Goal: Contribute content: Contribute content

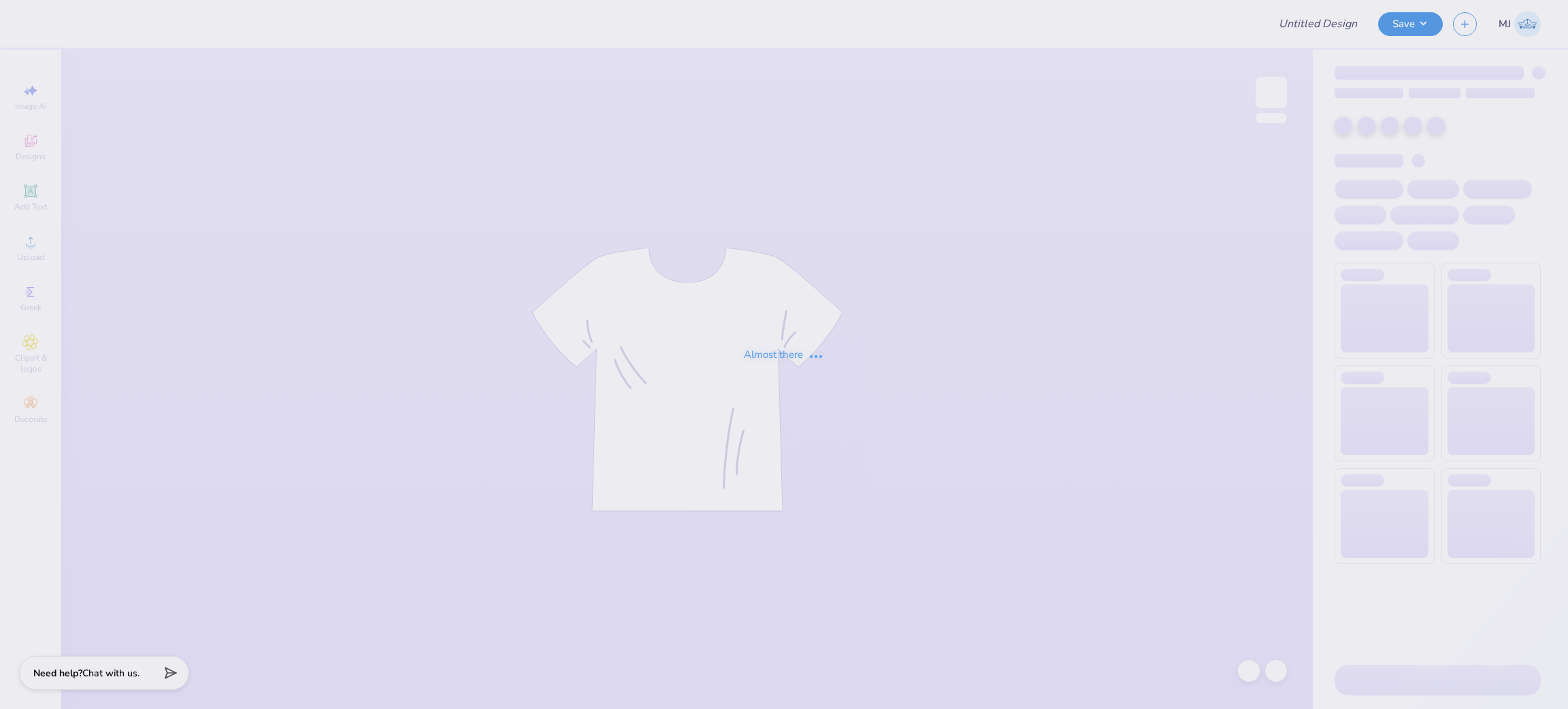
type input "Star Dance - merch"
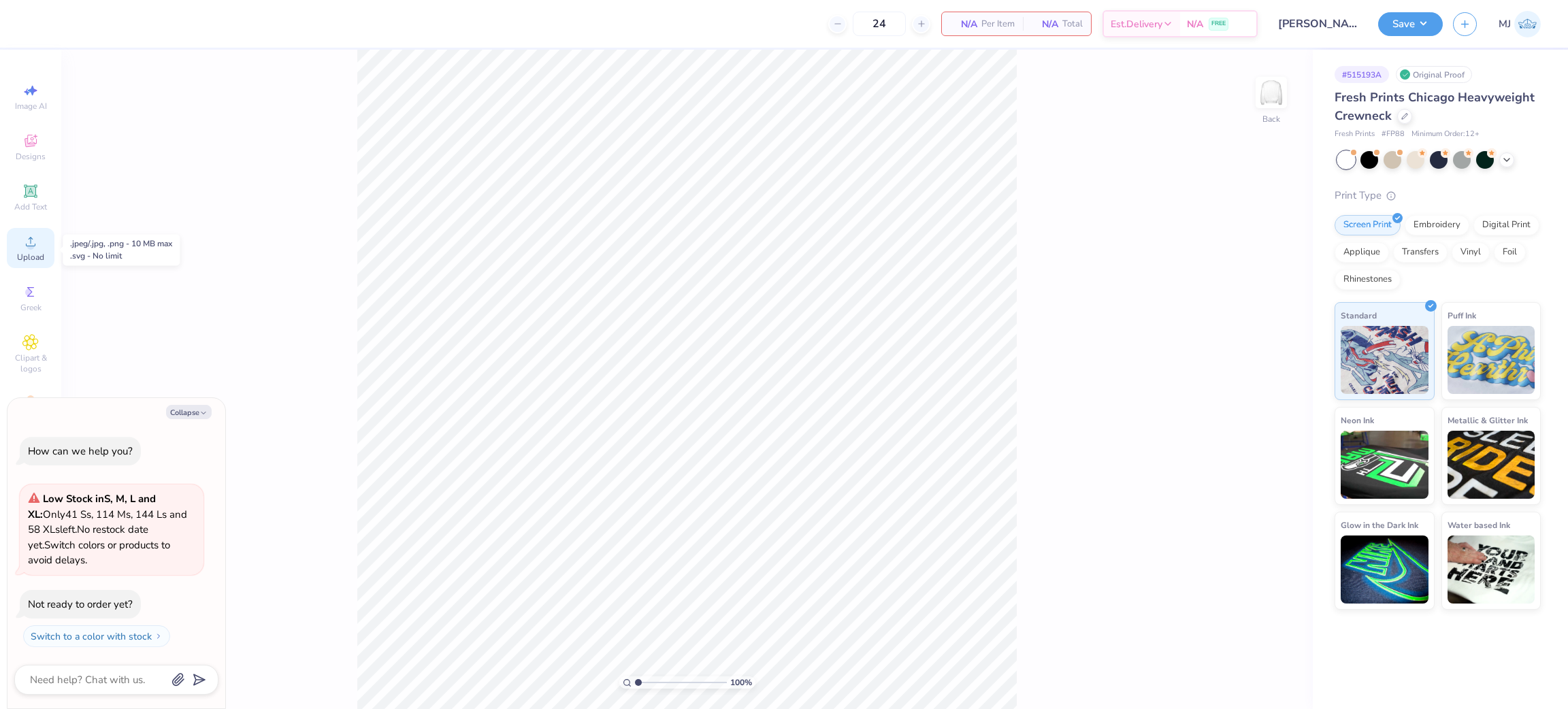
click at [21, 247] on div "Upload" at bounding box center [31, 248] width 48 height 40
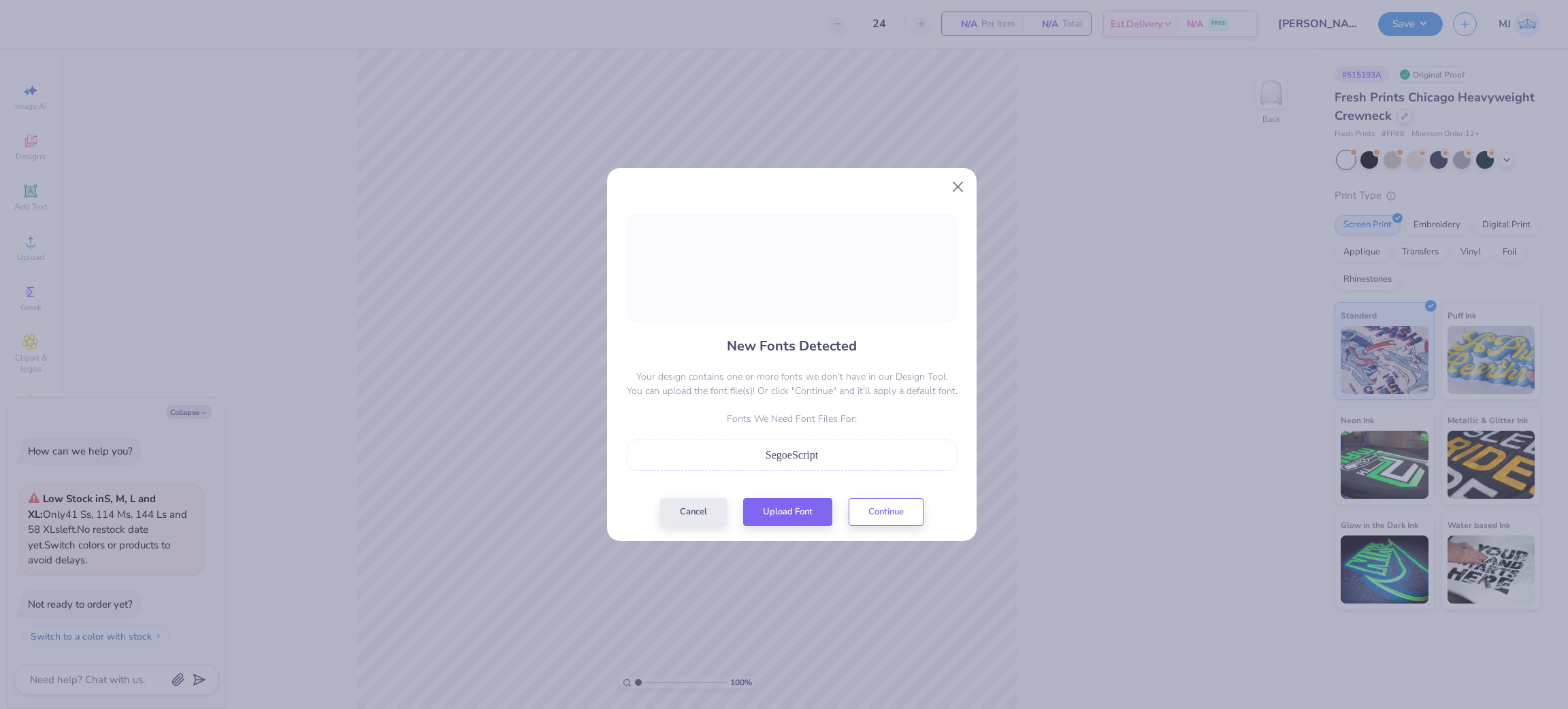
type textarea "x"
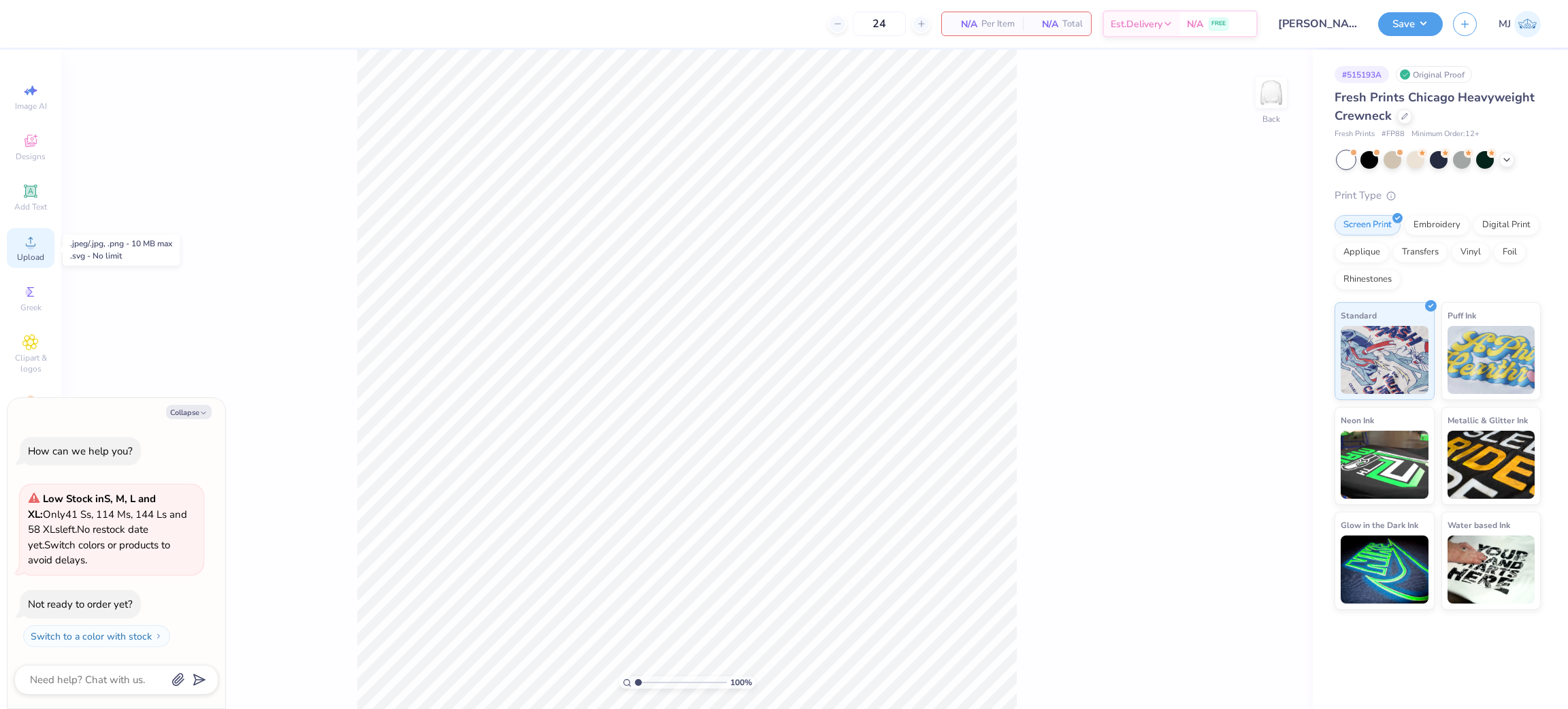
click at [39, 259] on span "Upload" at bounding box center [31, 256] width 27 height 11
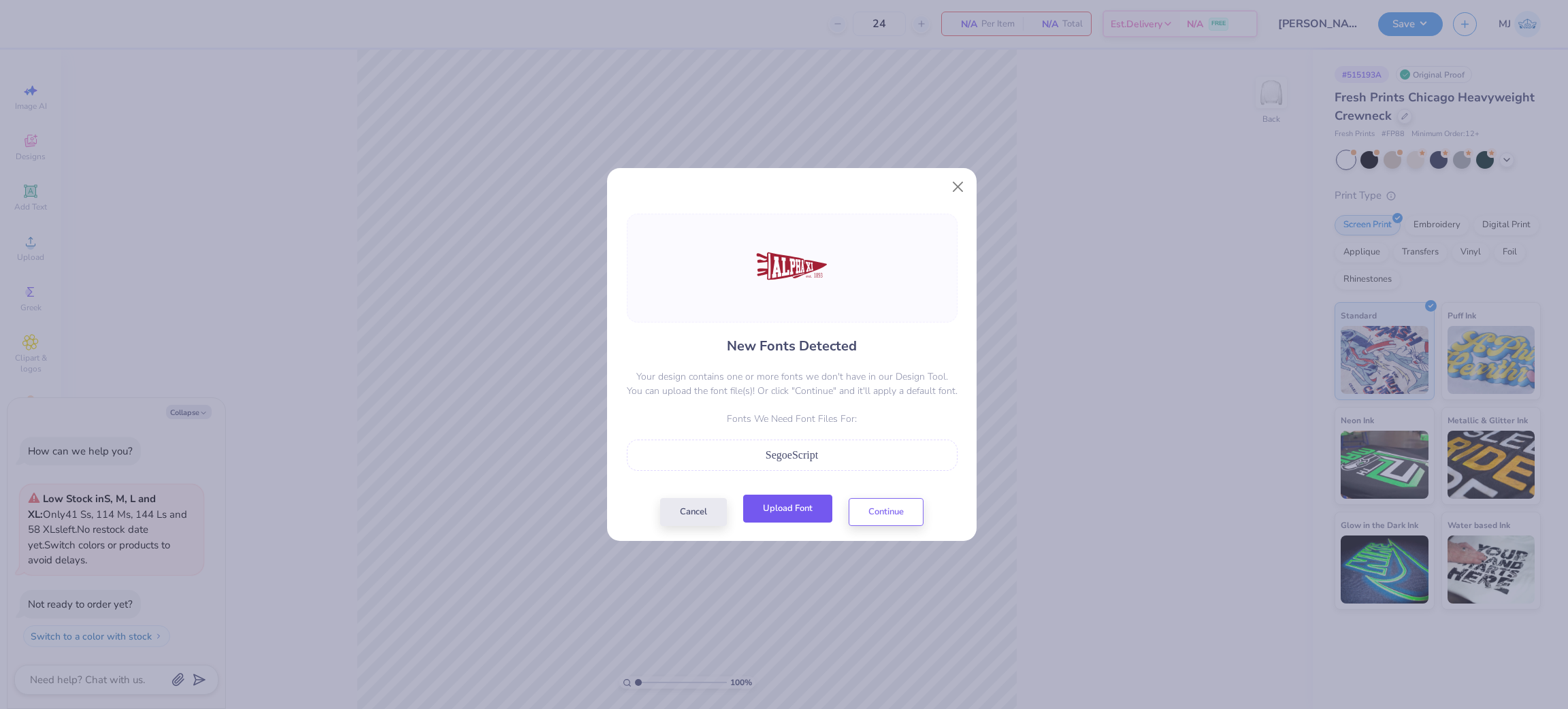
click at [781, 514] on button "Upload Font" at bounding box center [787, 509] width 89 height 28
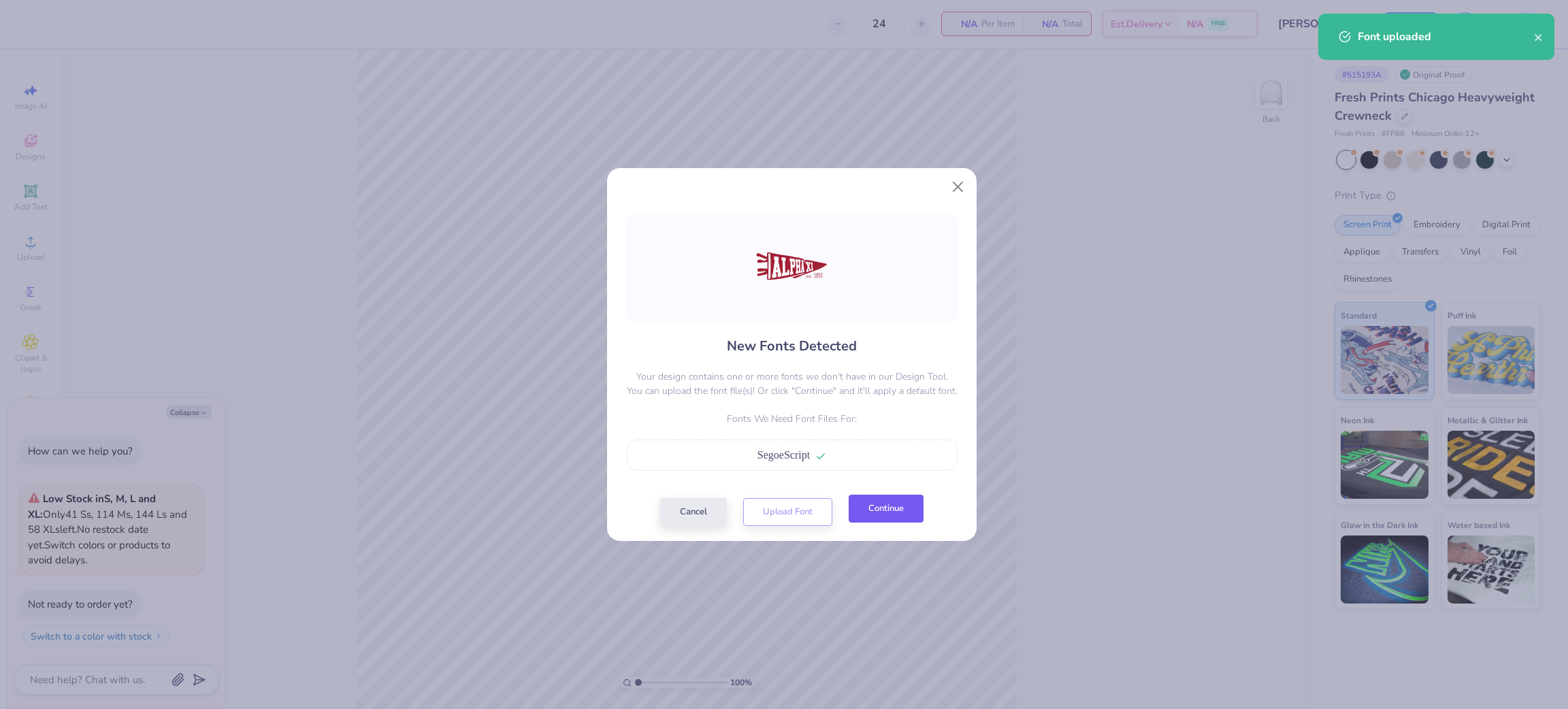
click at [885, 510] on button "Continue" at bounding box center [885, 509] width 75 height 28
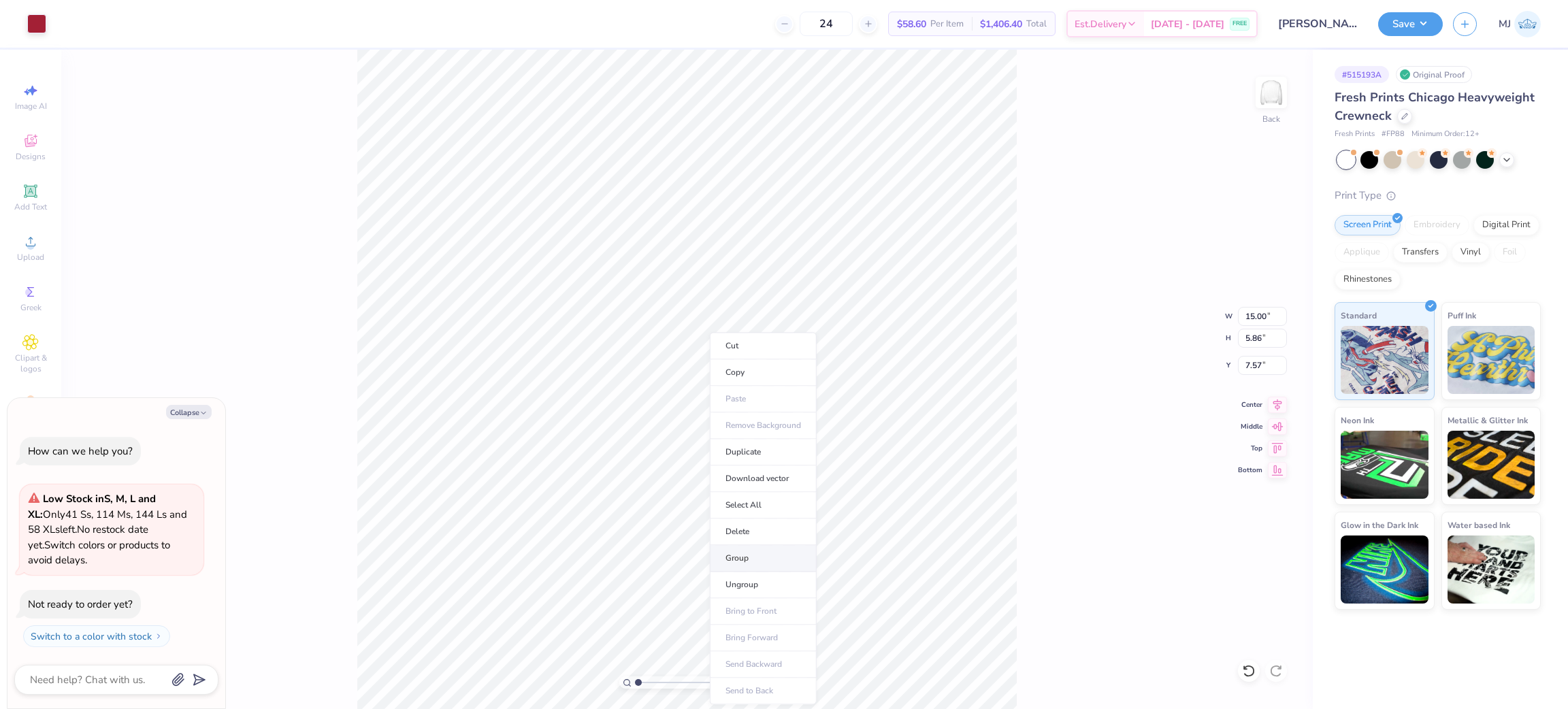
click at [777, 559] on li "Group" at bounding box center [763, 558] width 107 height 26
type textarea "x"
click at [1260, 310] on input "15.00" at bounding box center [1261, 316] width 49 height 19
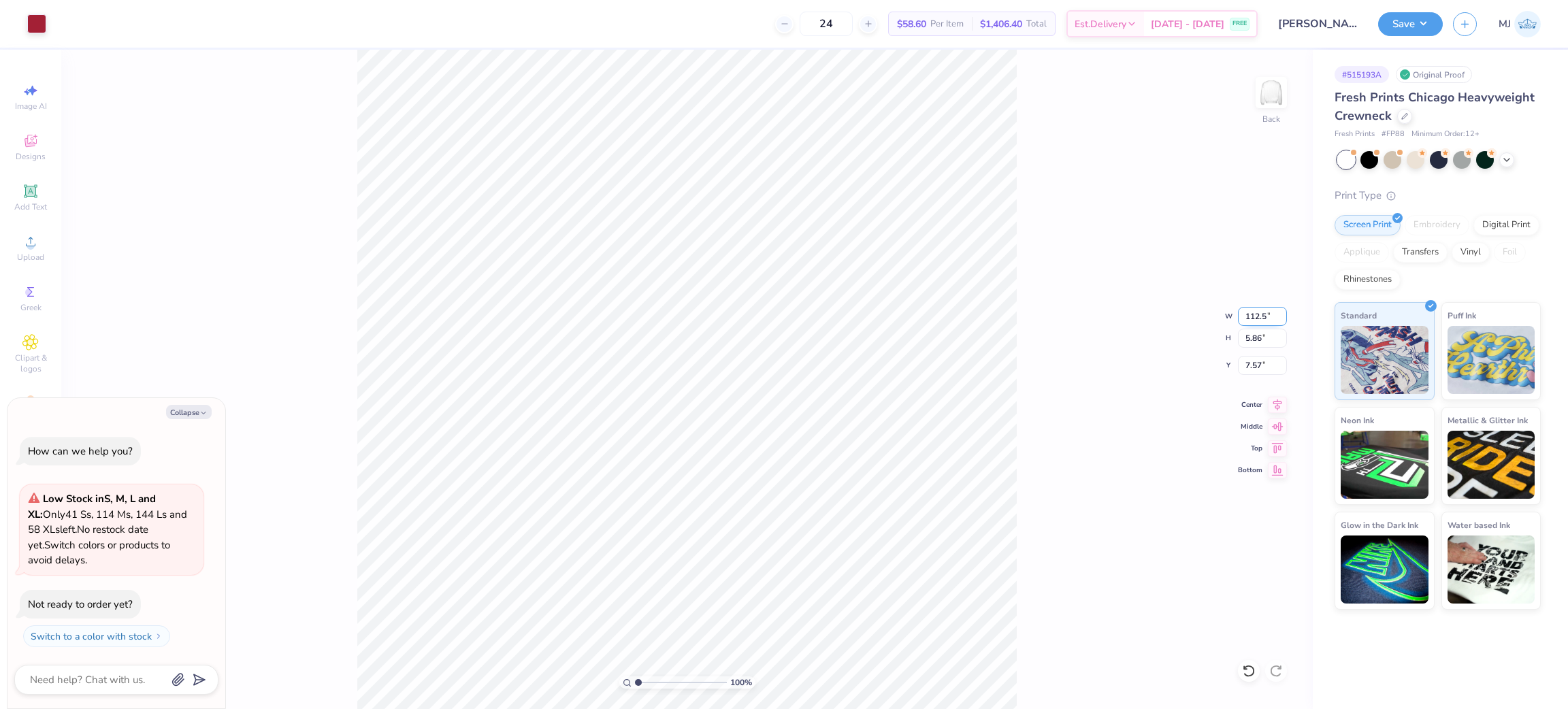
click at [1256, 317] on input "112.5" at bounding box center [1261, 316] width 49 height 19
type input "12.5"
type textarea "x"
type input "12.50"
type input "4.88"
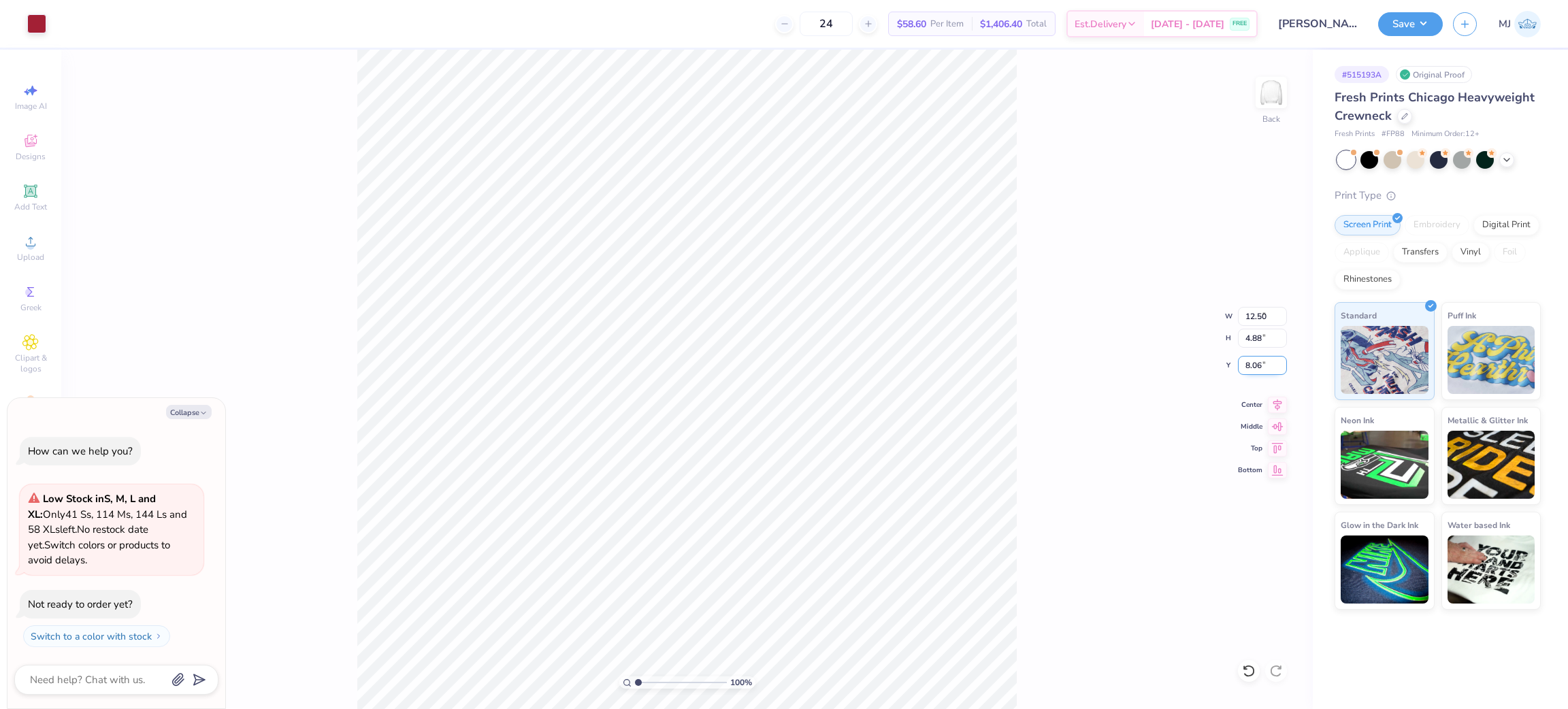
click at [1260, 364] on input "8.06" at bounding box center [1261, 365] width 49 height 19
click at [1260, 364] on input "8.06" at bounding box center [1261, 365] width 49 height 19
type input "3"
type textarea "x"
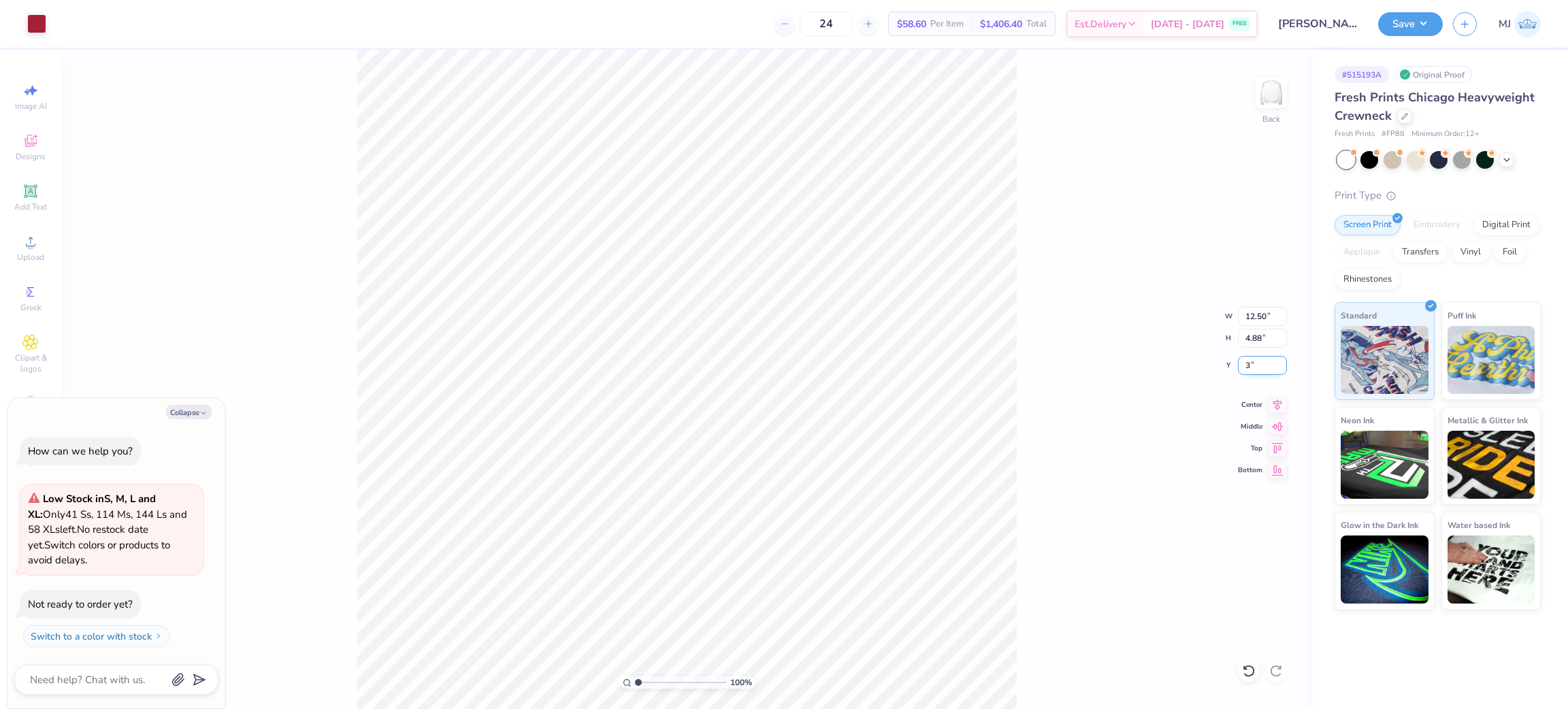
type input "3.00"
click at [1417, 16] on button "Save" at bounding box center [1410, 21] width 64 height 24
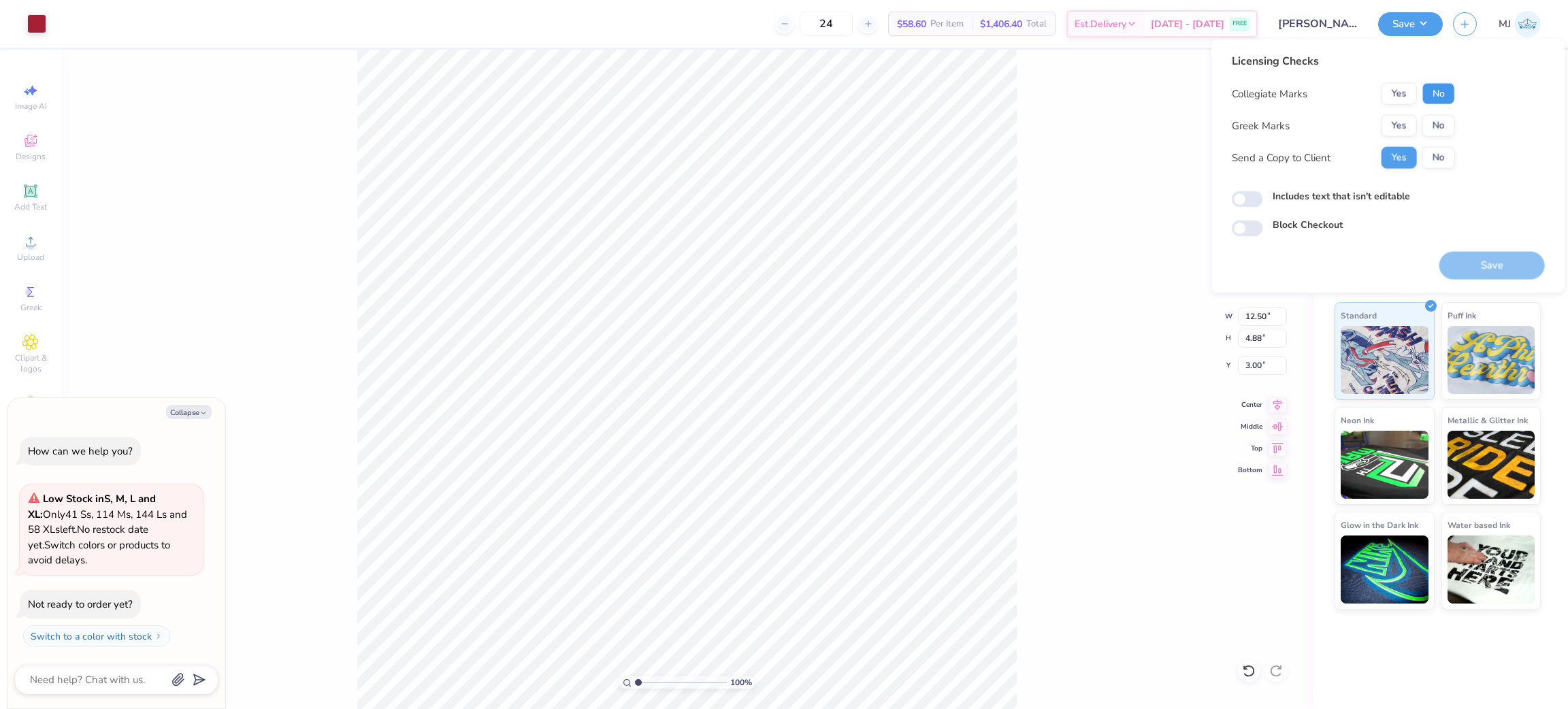
click at [1430, 89] on button "No" at bounding box center [1439, 94] width 33 height 21
click at [1392, 129] on button "Yes" at bounding box center [1399, 125] width 35 height 21
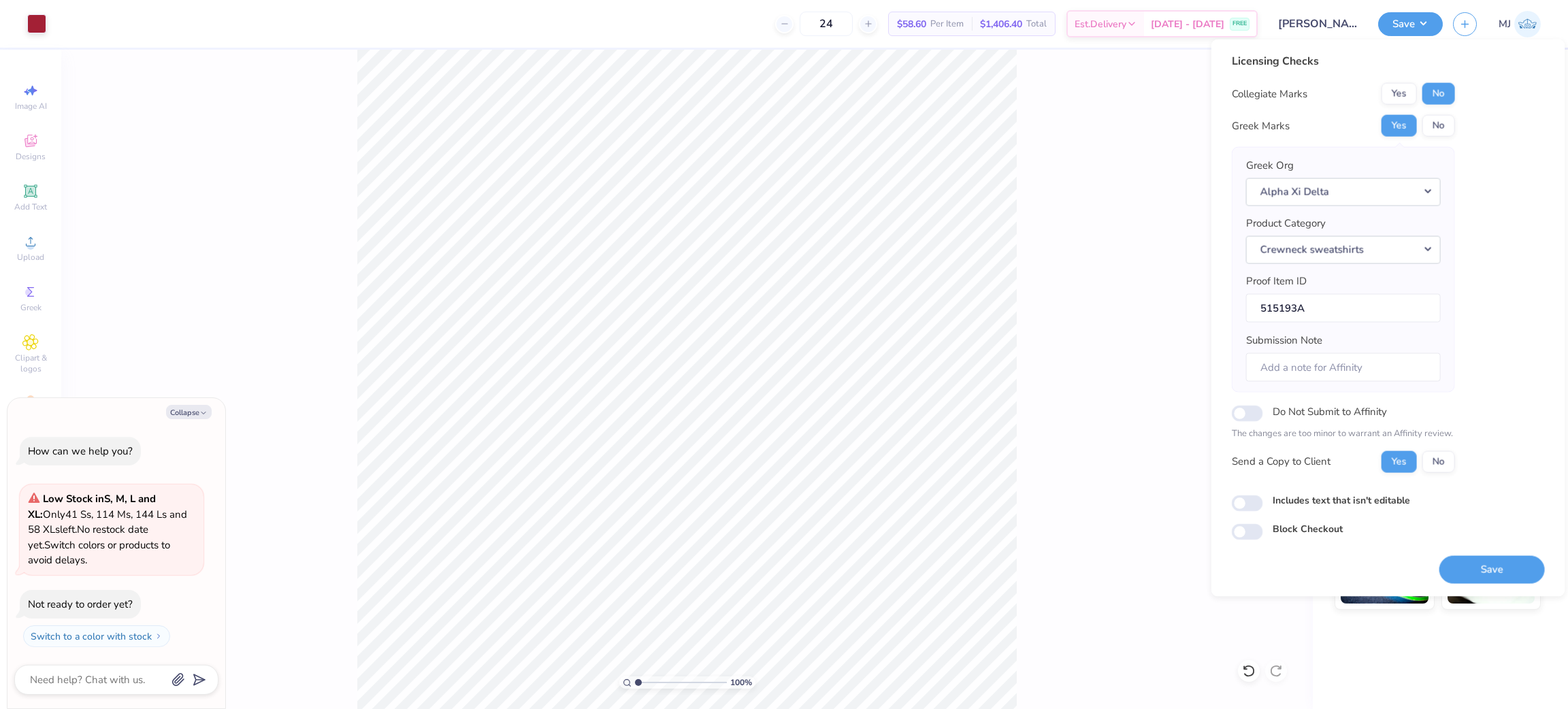
click at [1105, 243] on div "100 % Back W 12.50 12.50 " H 4.88 4.88 " Y 3.00 3.00 " Center Middle Top Bottom" at bounding box center [687, 379] width 1251 height 660
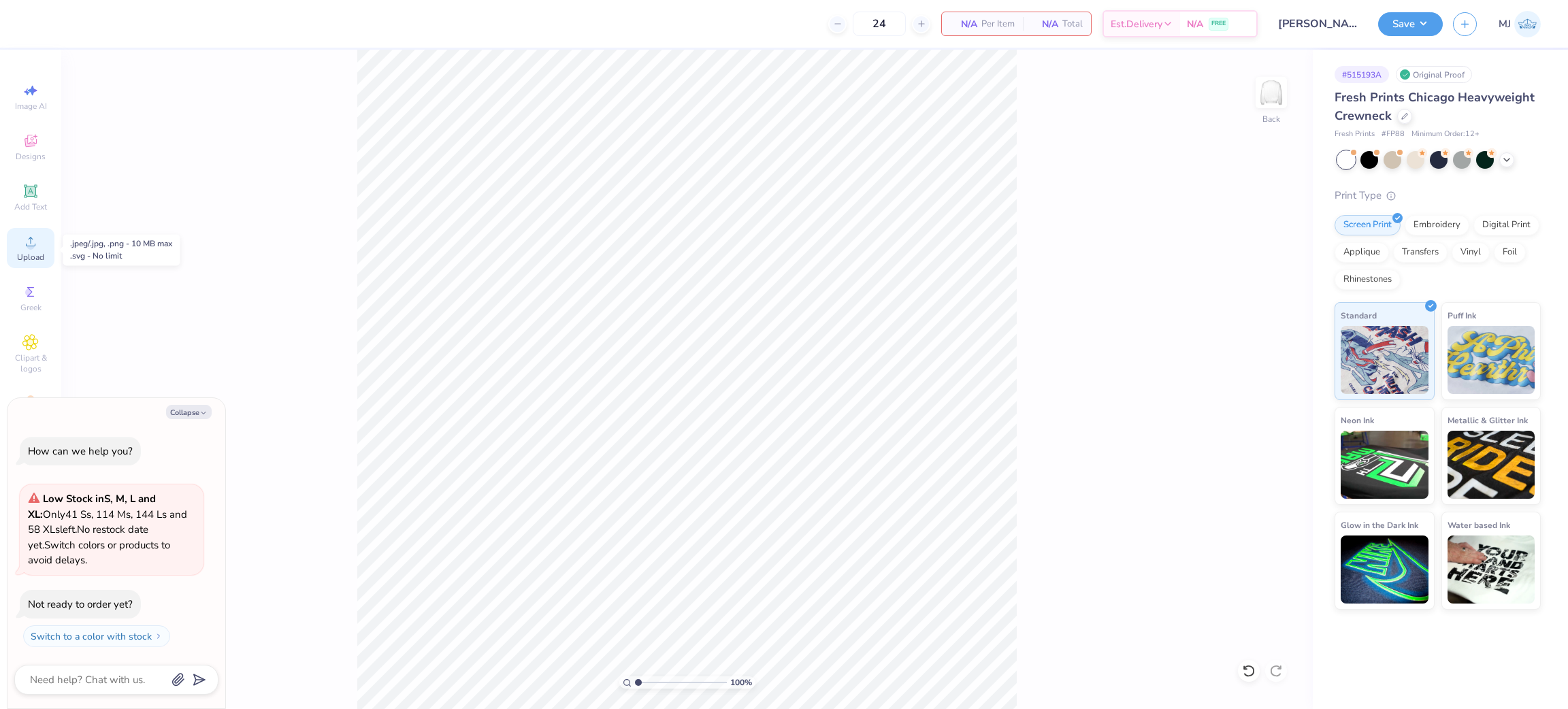
click at [39, 248] on div "Upload" at bounding box center [31, 248] width 48 height 40
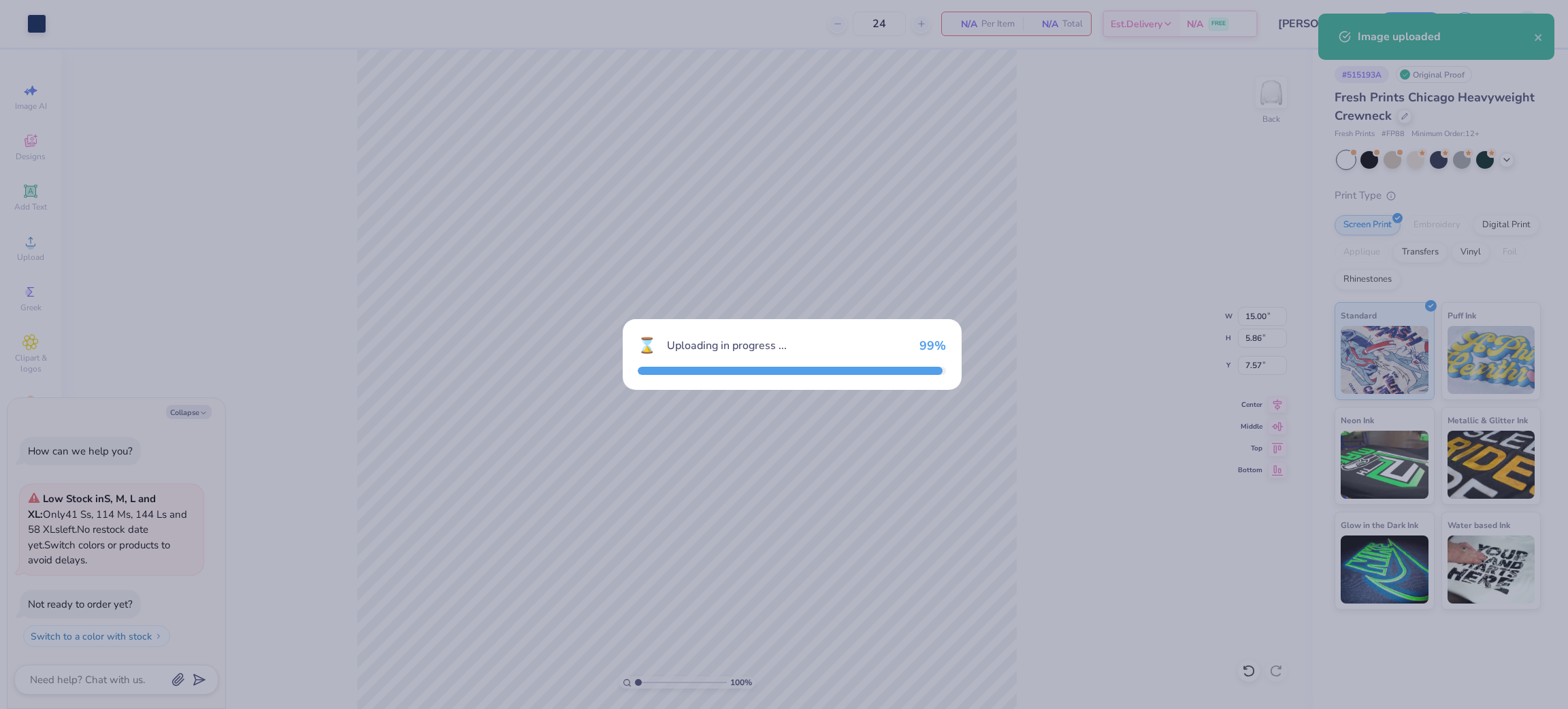
type textarea "x"
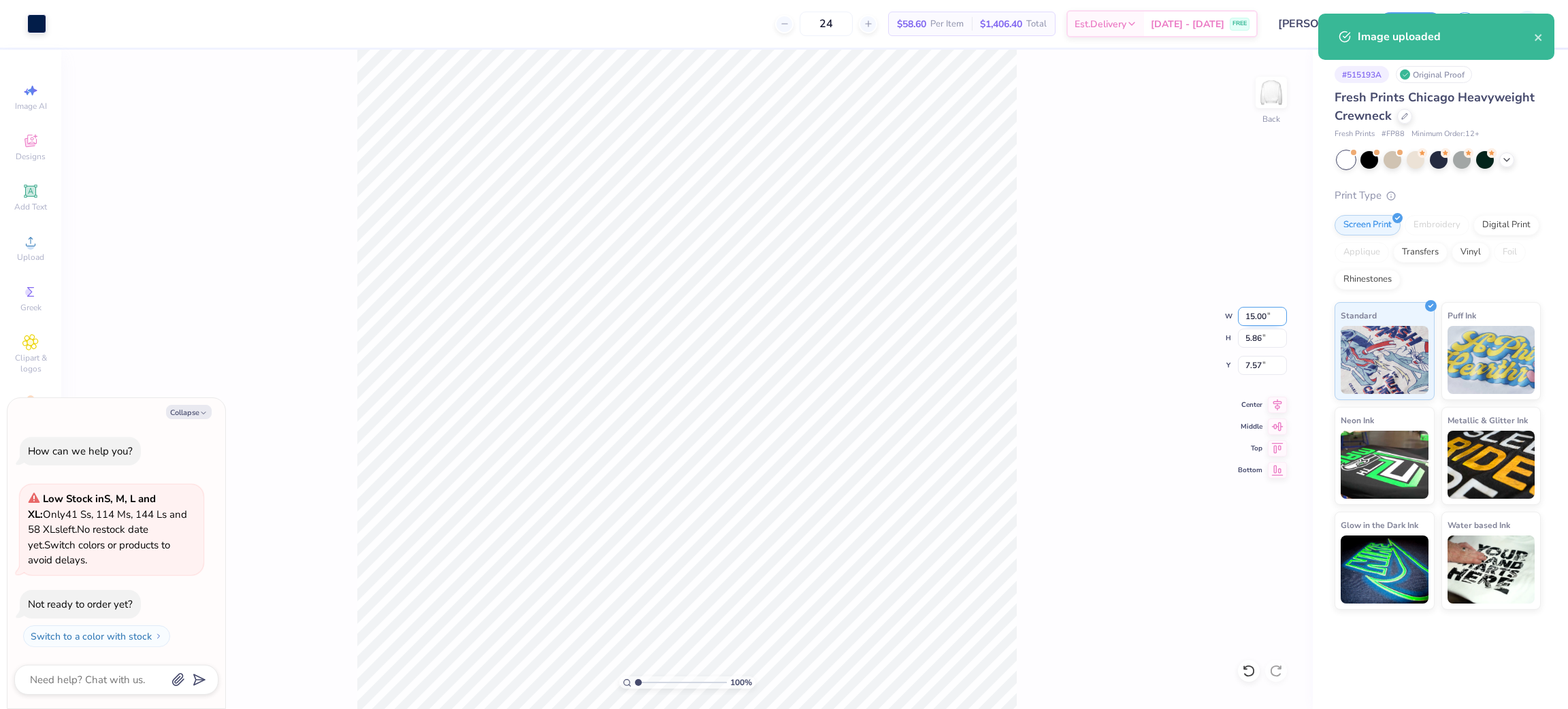
click at [1249, 316] on input "15.00" at bounding box center [1261, 316] width 49 height 19
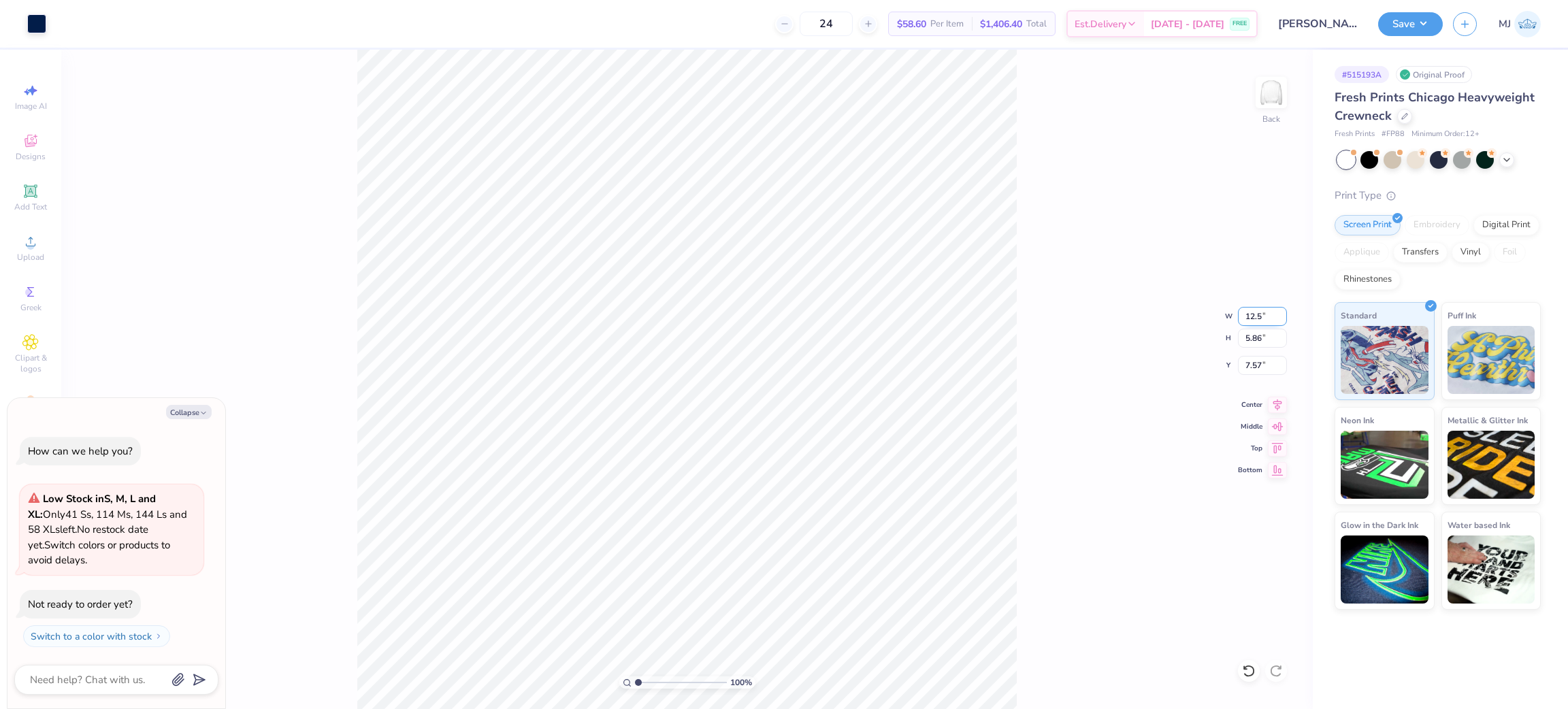
type input "12.5"
type textarea "x"
type input "12.50"
type input "4.88"
click at [1250, 364] on input "8.06" at bounding box center [1261, 365] width 49 height 19
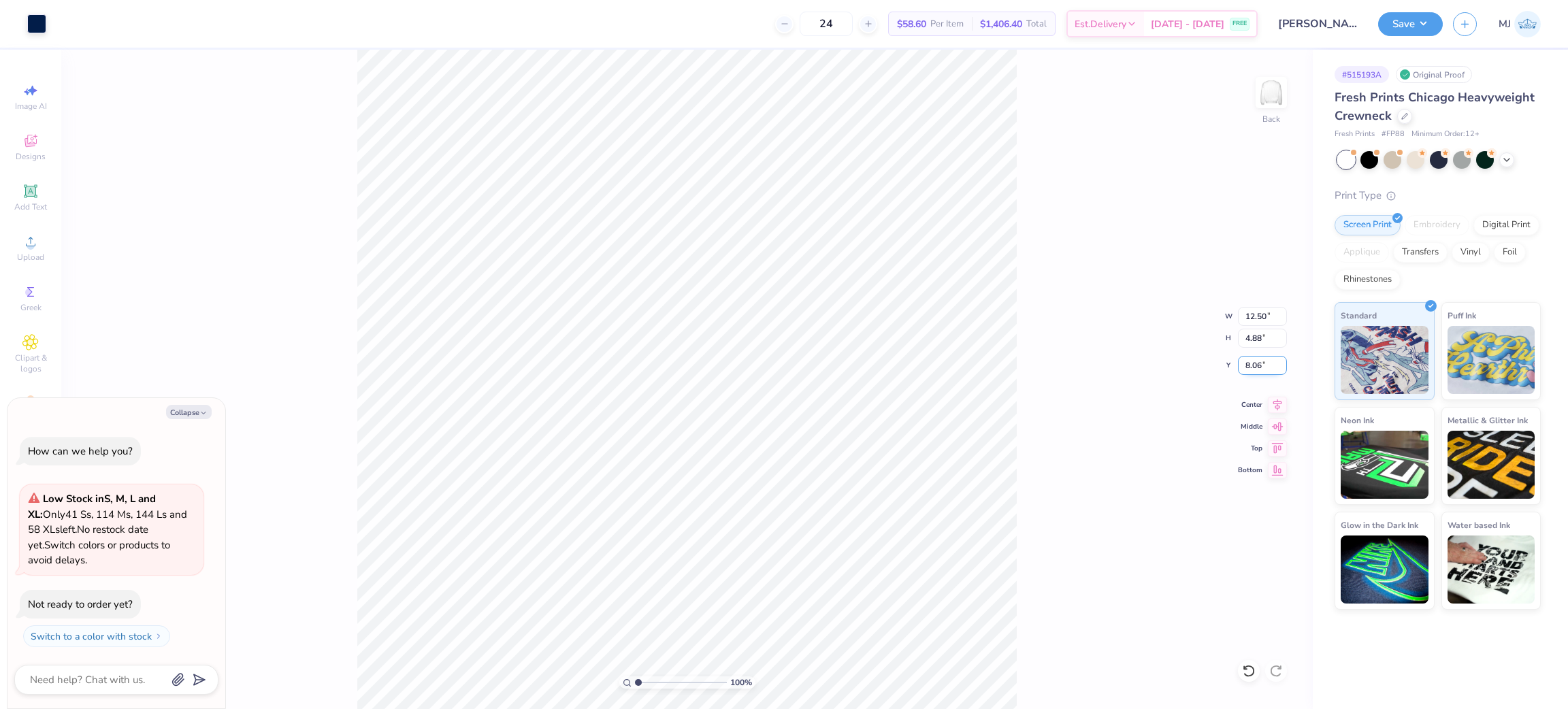
click at [1250, 364] on input "8.06" at bounding box center [1261, 365] width 49 height 19
type input "3"
type textarea "x"
type input "3.00"
type textarea "x"
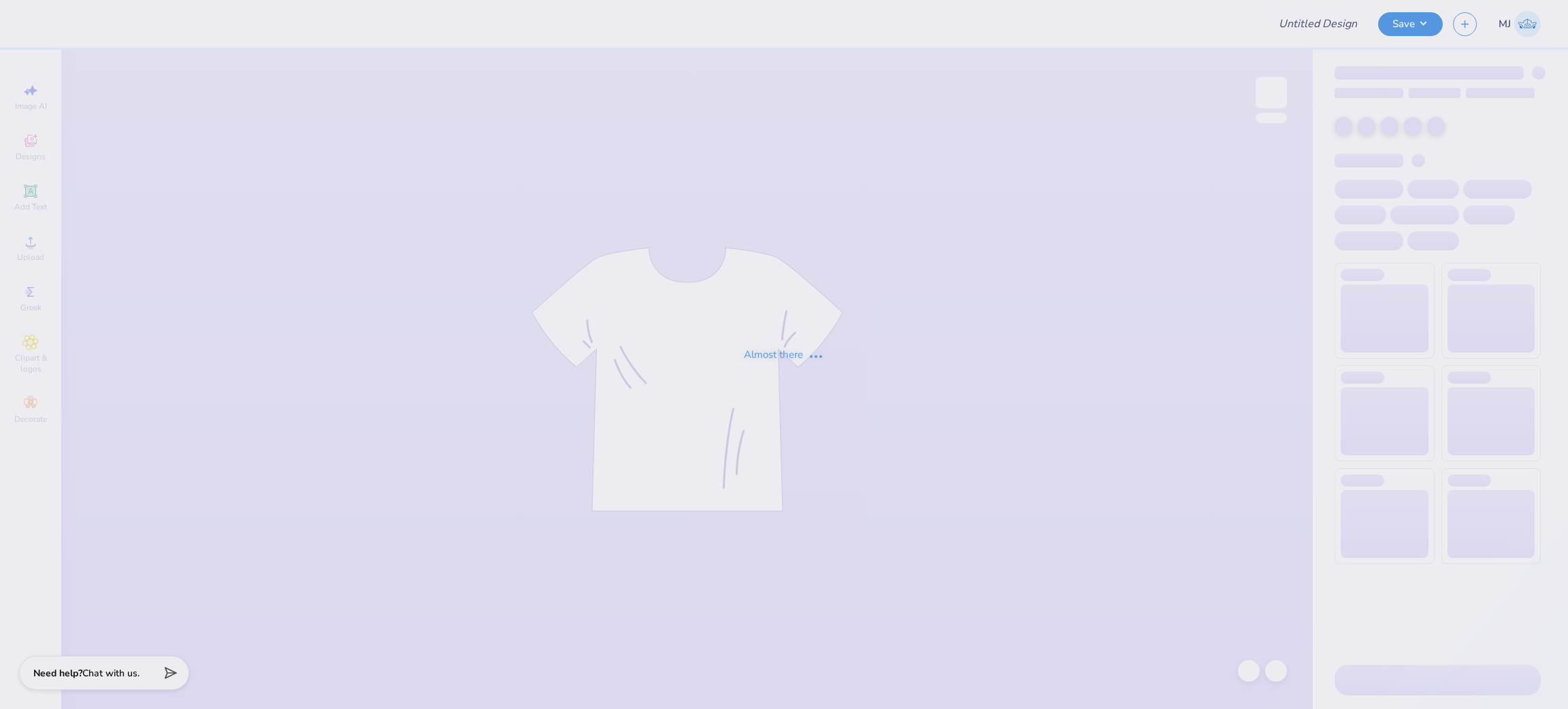
type input "[PERSON_NAME] : [PERSON_NAME][GEOGRAPHIC_DATA]"
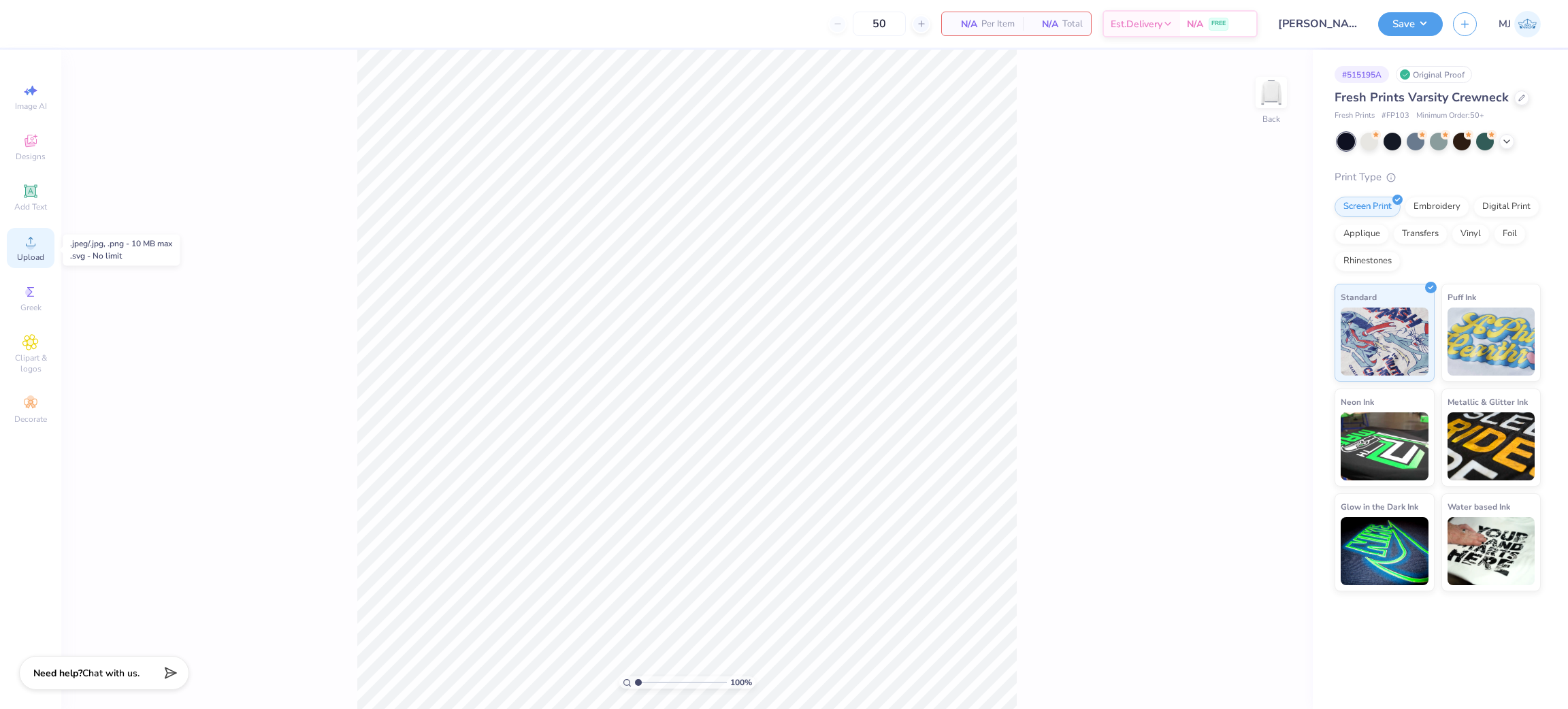
click at [40, 259] on span "Upload" at bounding box center [31, 256] width 27 height 11
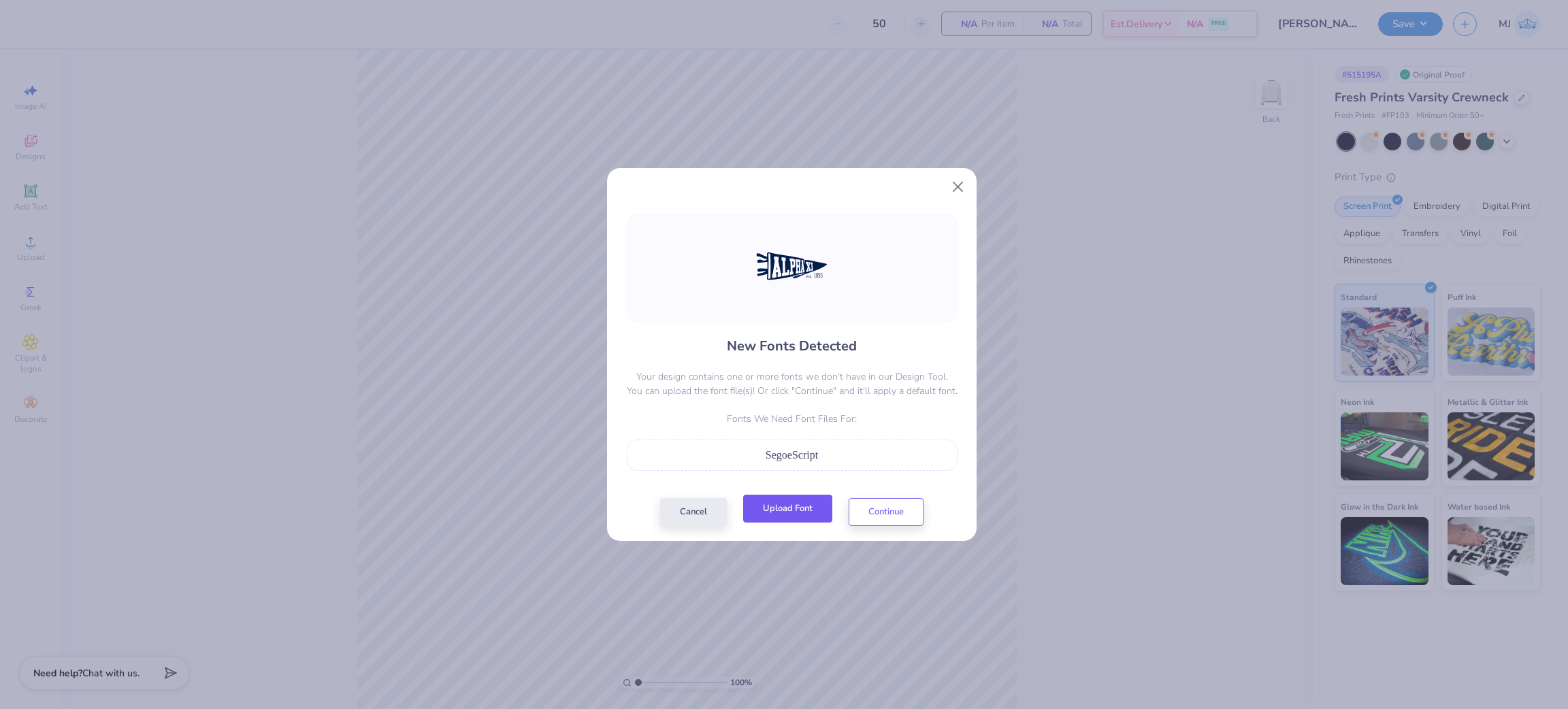
click at [802, 509] on button "Upload Font" at bounding box center [787, 509] width 89 height 28
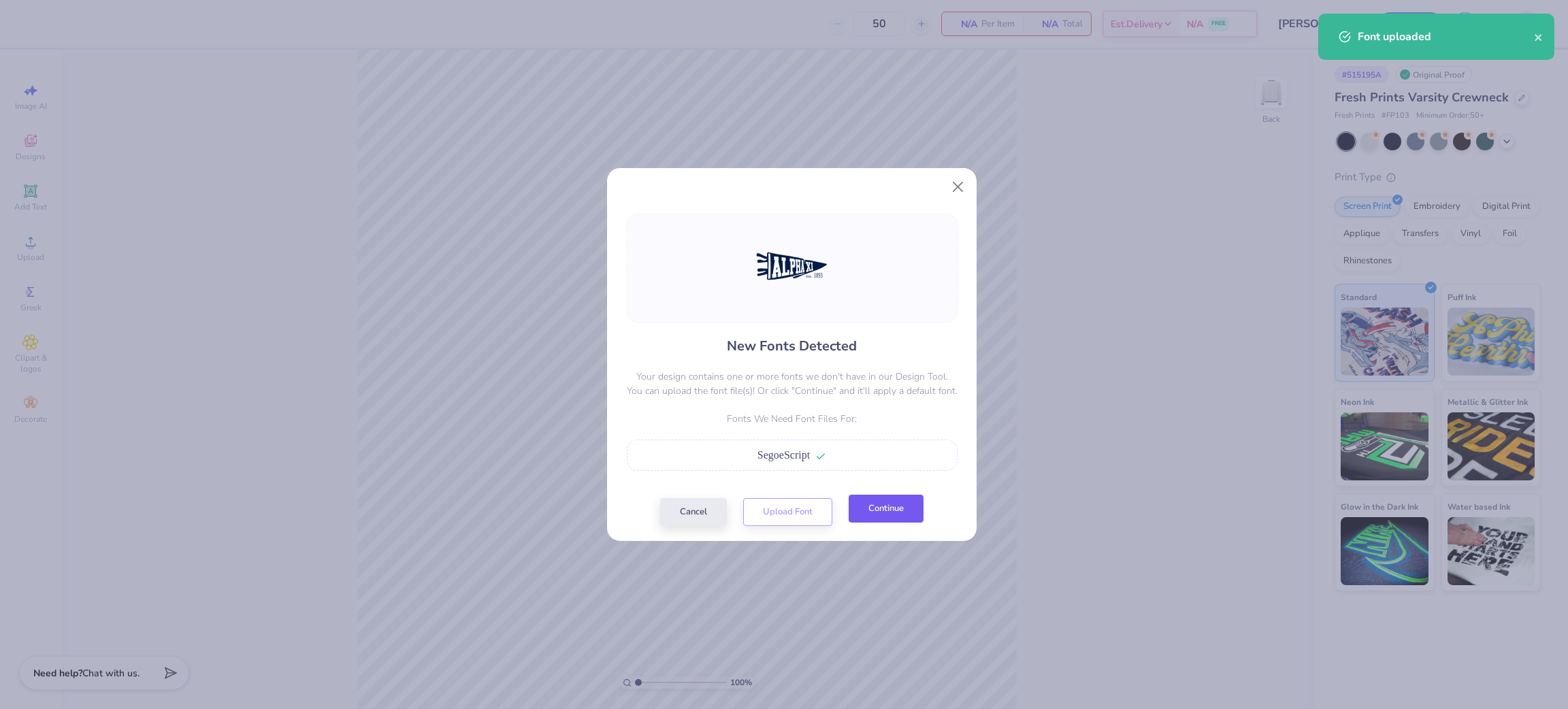
click at [876, 509] on button "Continue" at bounding box center [885, 509] width 75 height 28
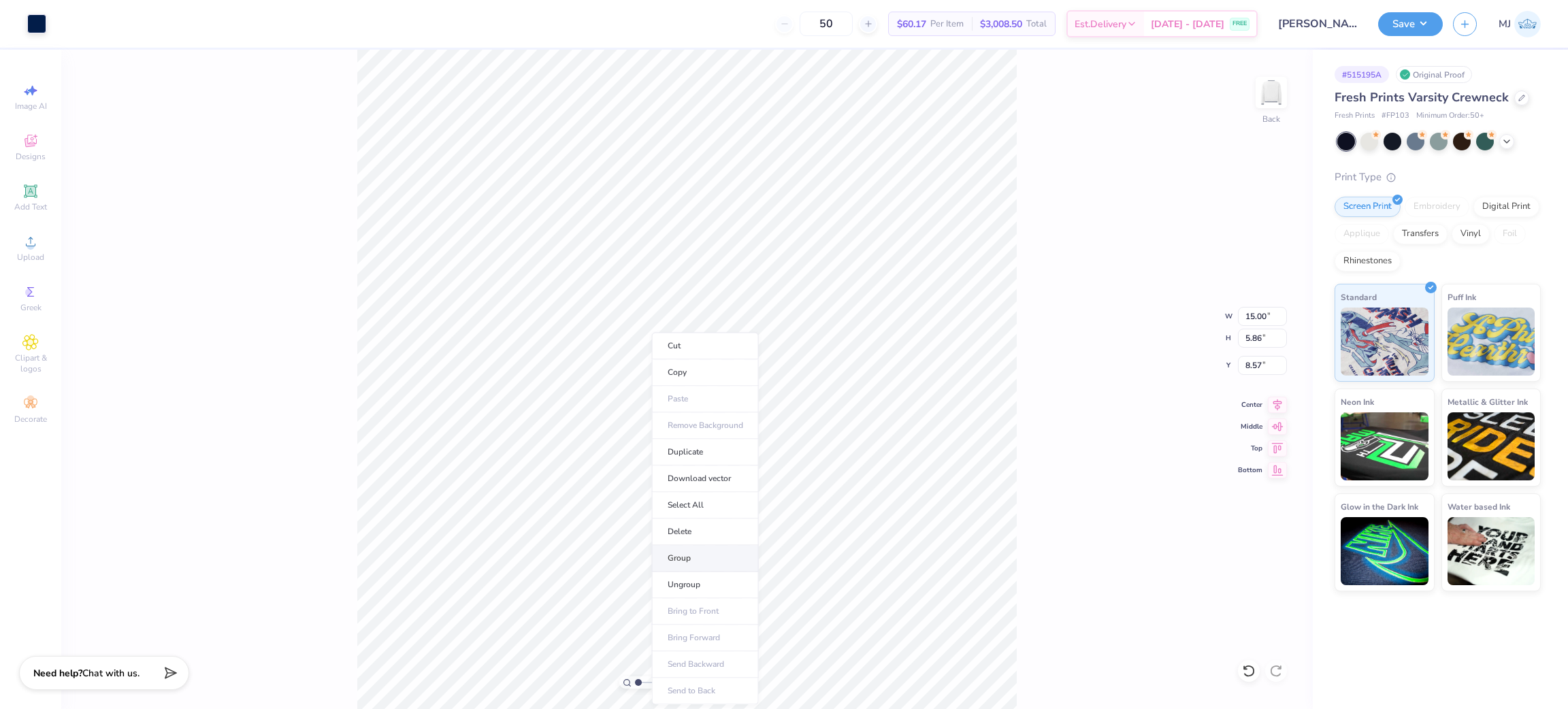
click at [707, 559] on li "Group" at bounding box center [706, 558] width 107 height 26
click at [1242, 314] on input "15.00" at bounding box center [1261, 316] width 49 height 19
type input "12.50"
type input "4.88"
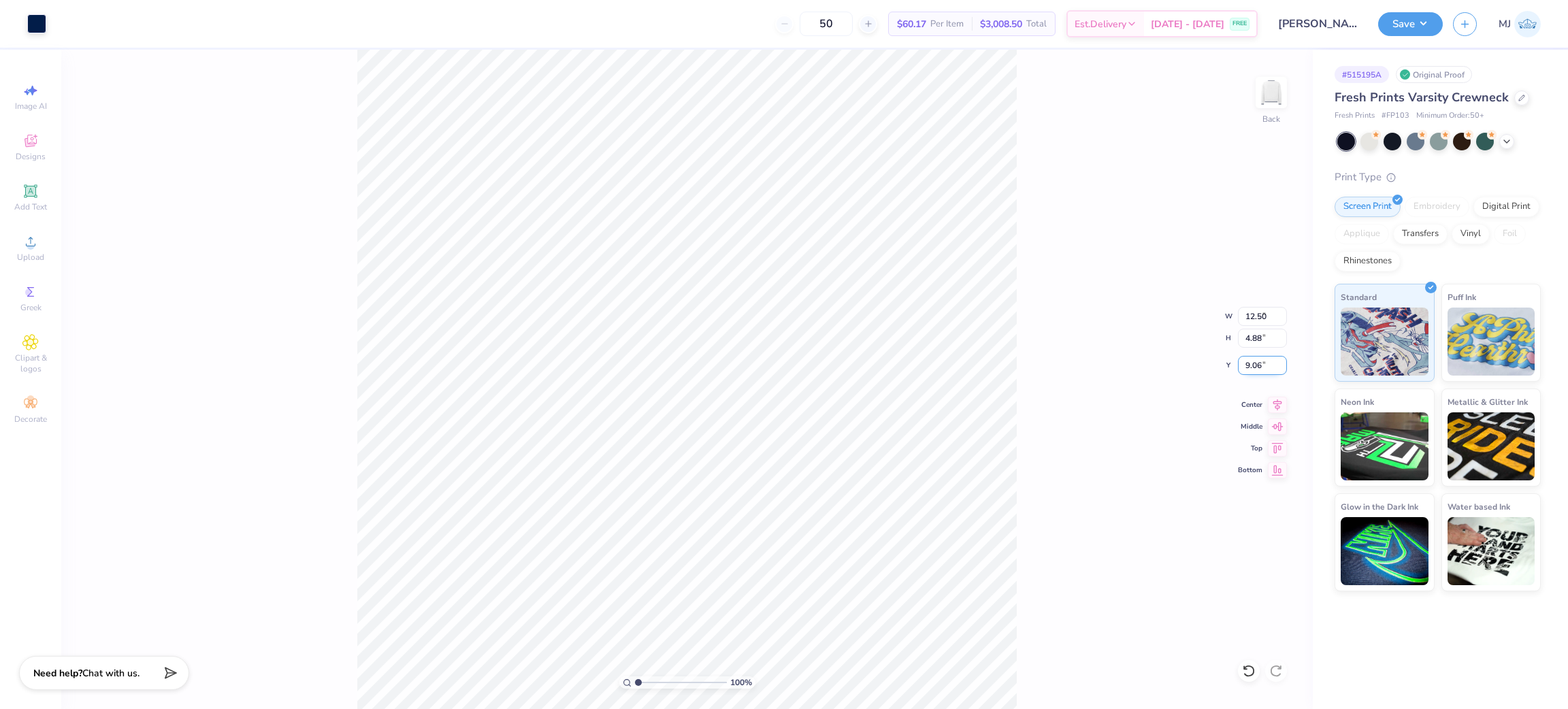
click at [1251, 365] on input "9.06" at bounding box center [1261, 365] width 49 height 19
type input "3.00"
click at [1415, 22] on button "Save" at bounding box center [1410, 21] width 64 height 24
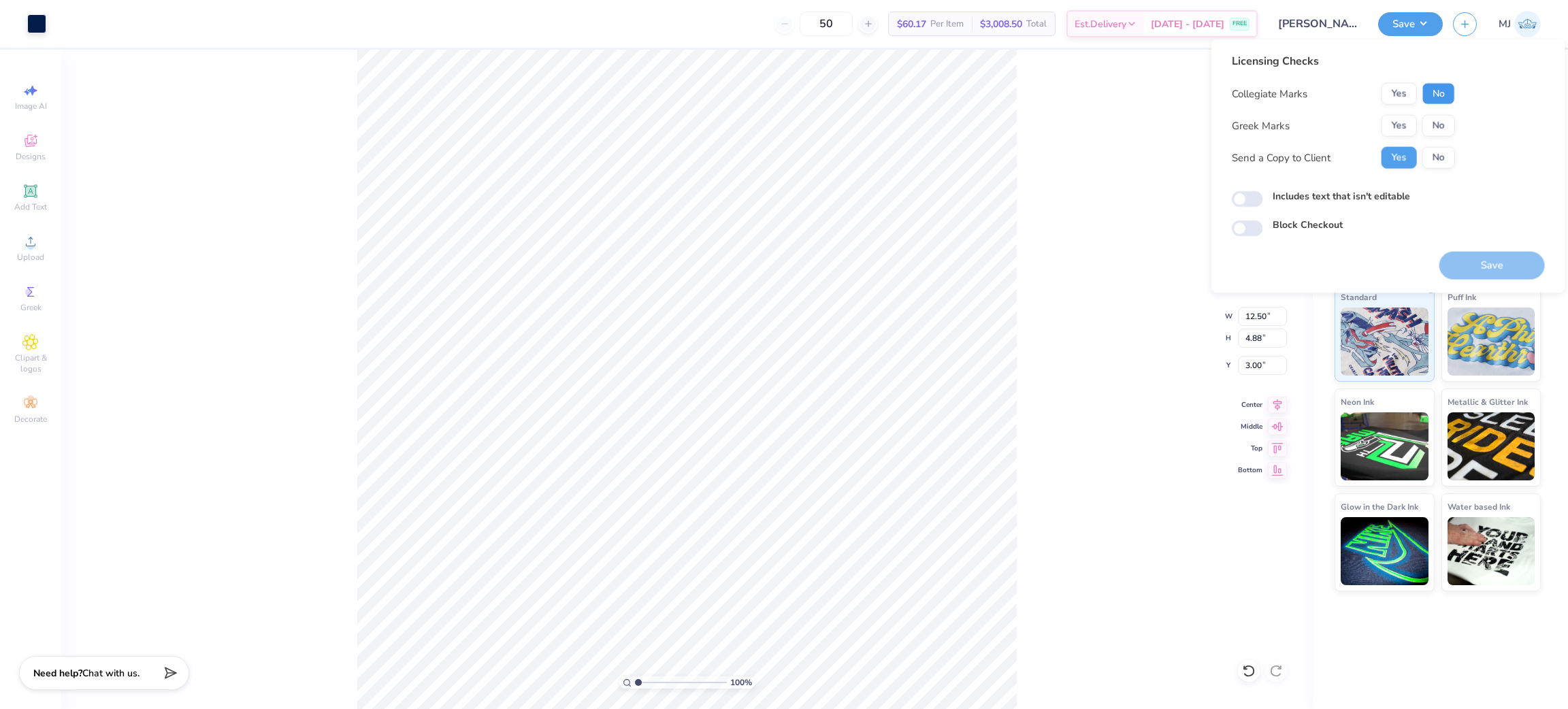
click at [1430, 89] on button "No" at bounding box center [1439, 94] width 33 height 21
click at [1405, 121] on button "Yes" at bounding box center [1399, 125] width 35 height 21
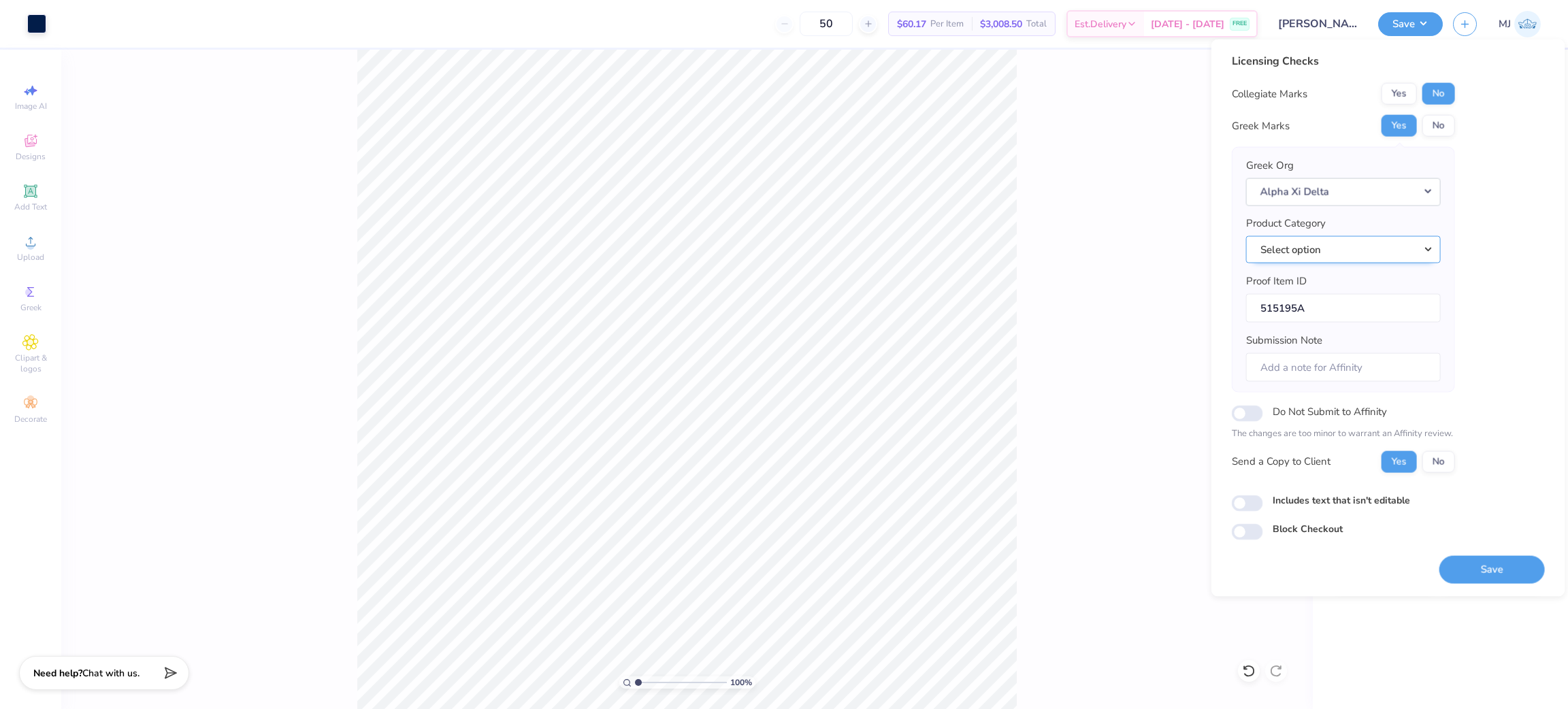
click at [1425, 253] on button "Select option" at bounding box center [1343, 250] width 195 height 28
click at [1425, 255] on button "Select option" at bounding box center [1343, 250] width 195 height 28
click at [1354, 249] on button "Select option" at bounding box center [1343, 250] width 195 height 28
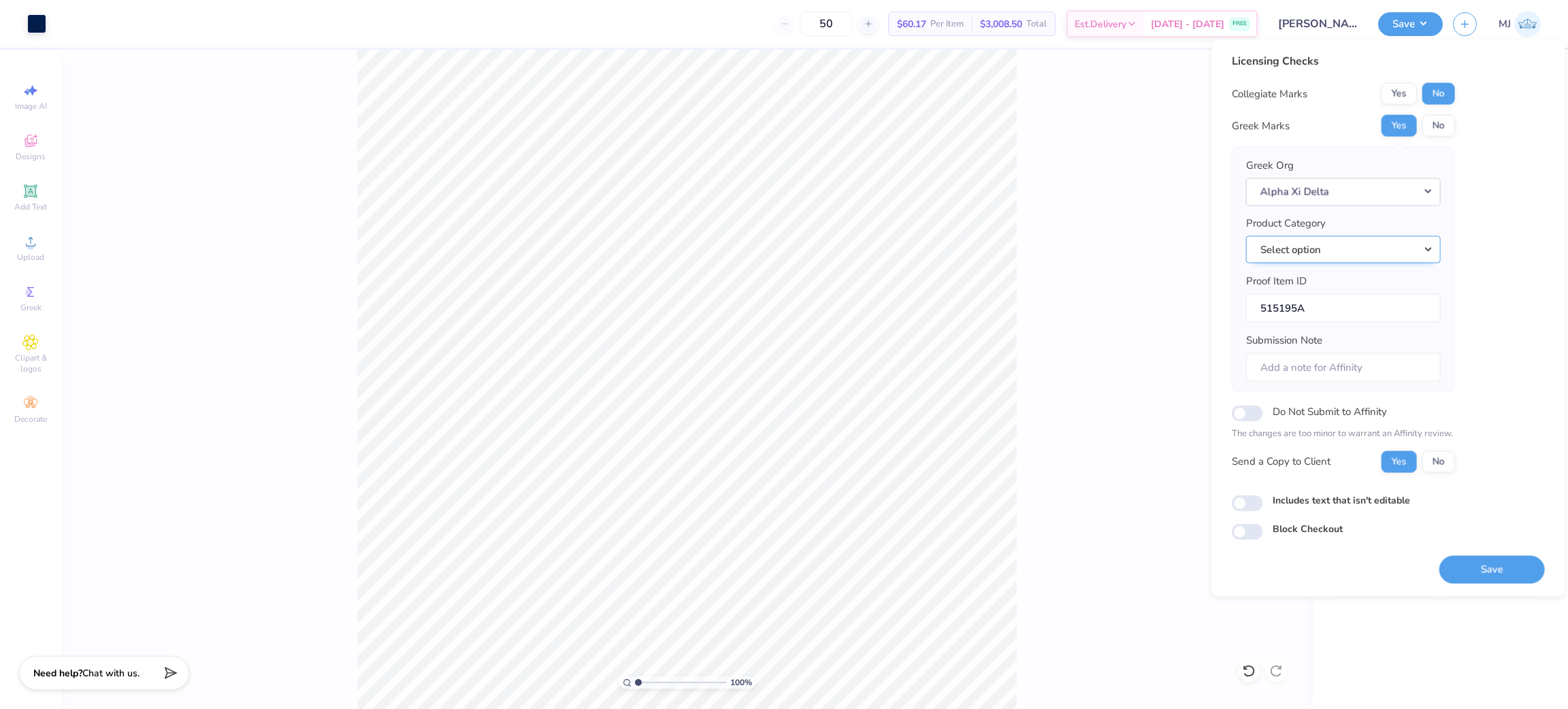
click at [1359, 249] on button "Select option" at bounding box center [1343, 250] width 195 height 28
click at [1360, 249] on button "Select option" at bounding box center [1343, 250] width 195 height 28
click at [1405, 357] on link "Crewneck sweatshirts" at bounding box center [1343, 359] width 184 height 22
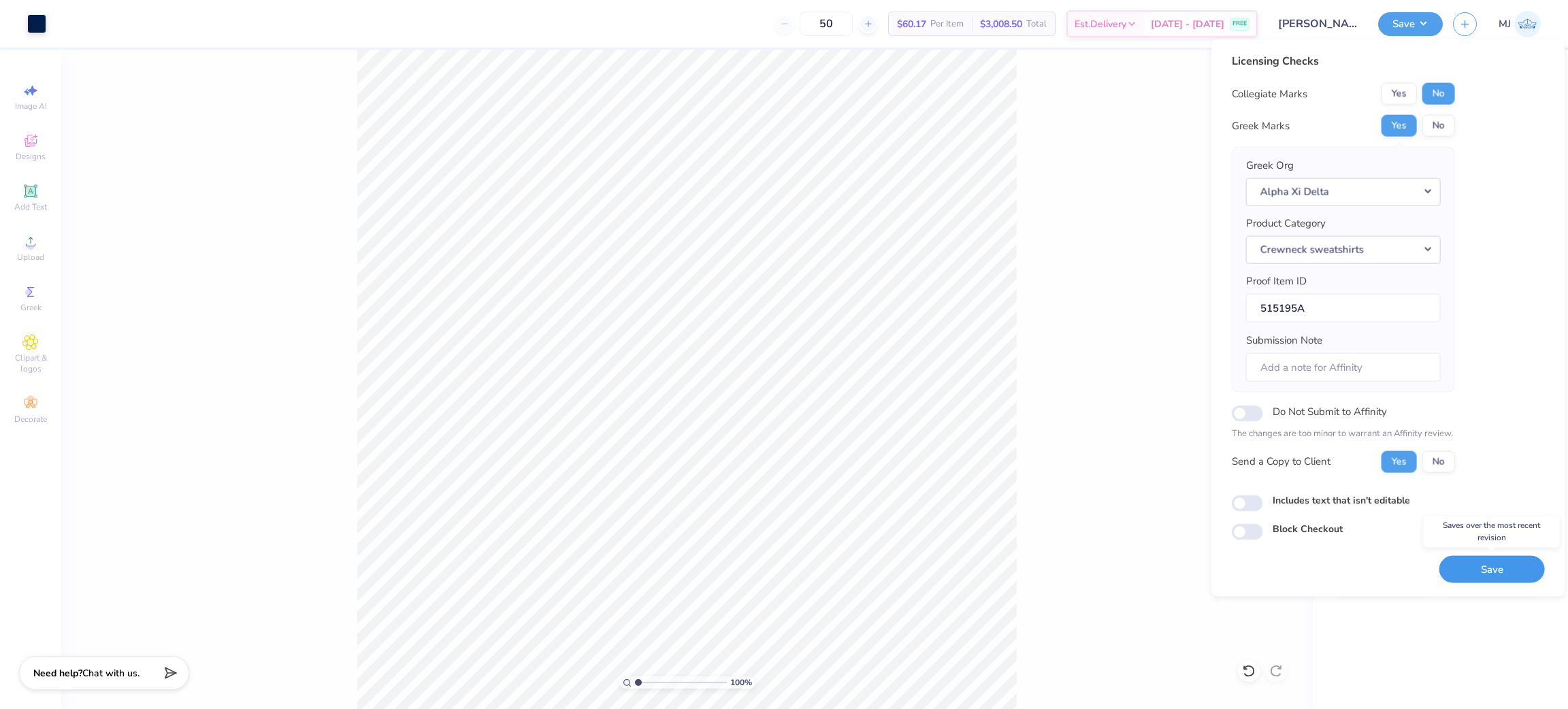
click at [1498, 562] on button "Save" at bounding box center [1492, 570] width 106 height 28
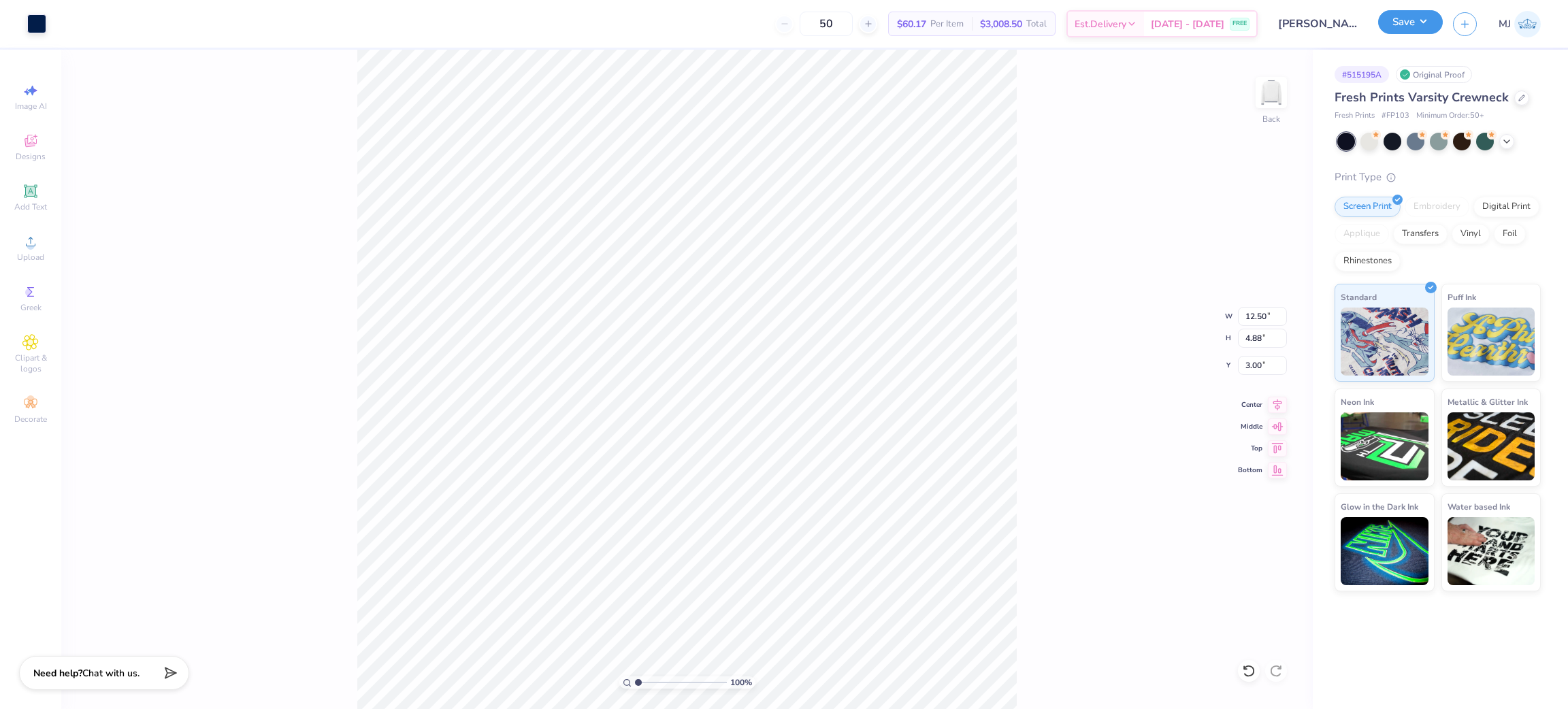
click at [1424, 23] on button "Save" at bounding box center [1410, 21] width 64 height 24
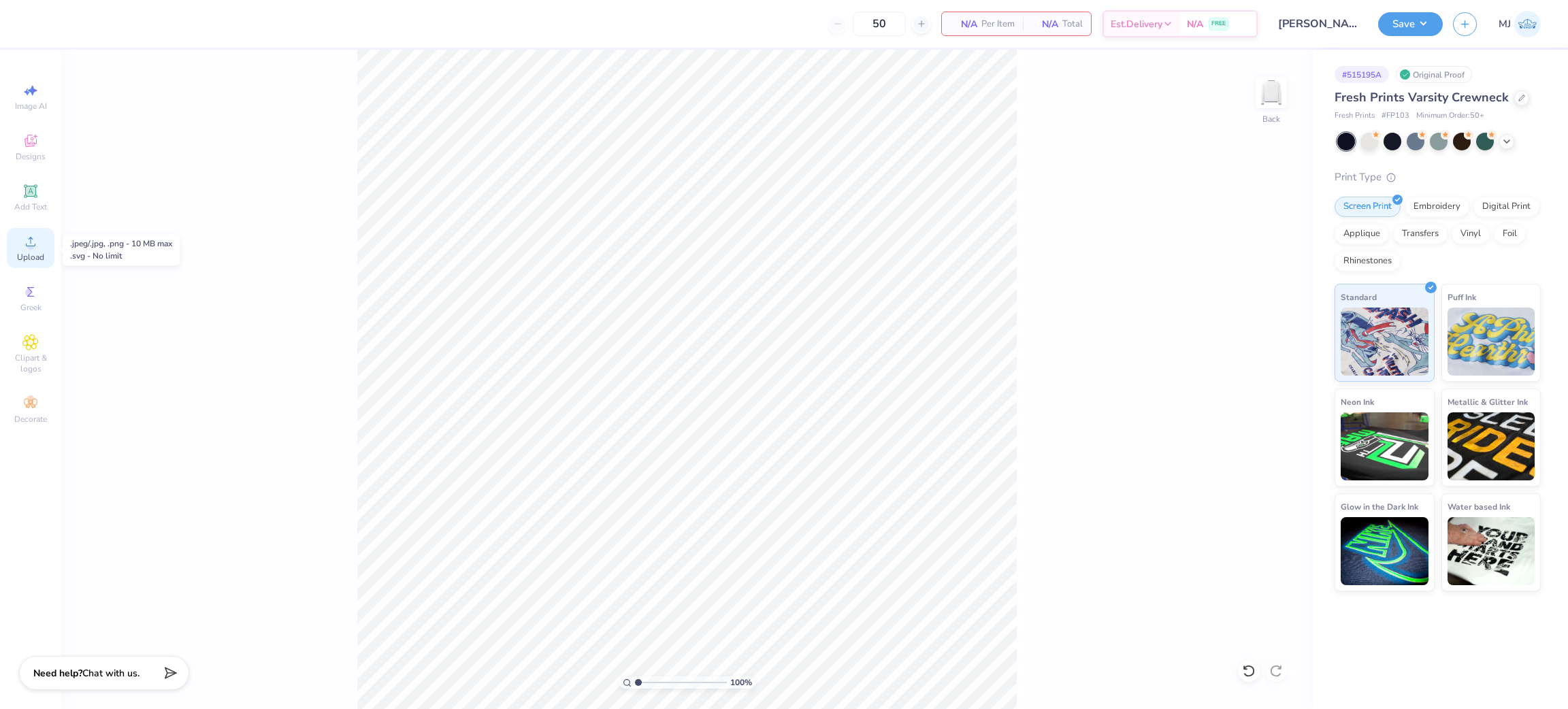
click at [30, 252] on span "Upload" at bounding box center [31, 256] width 27 height 11
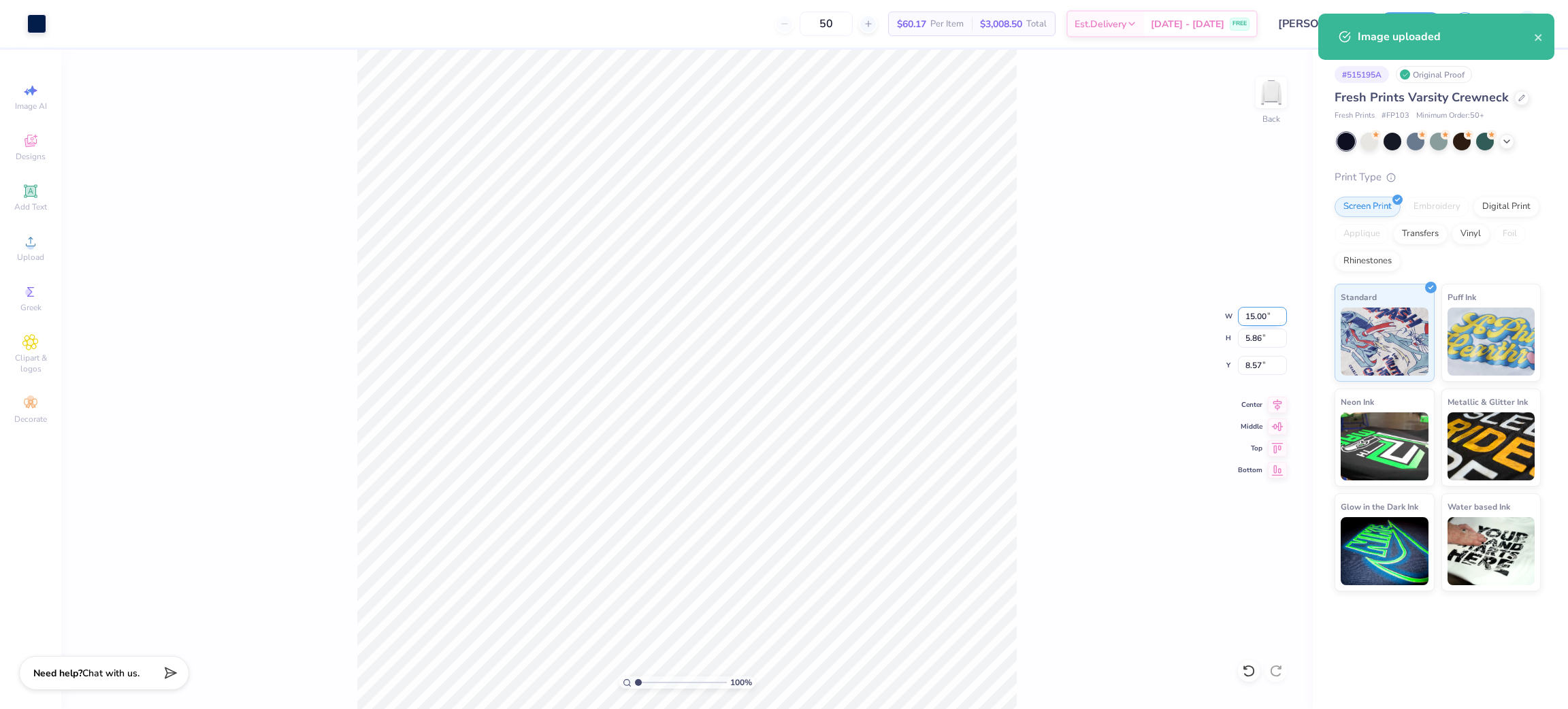
click at [1256, 309] on input "15.00" at bounding box center [1261, 316] width 49 height 19
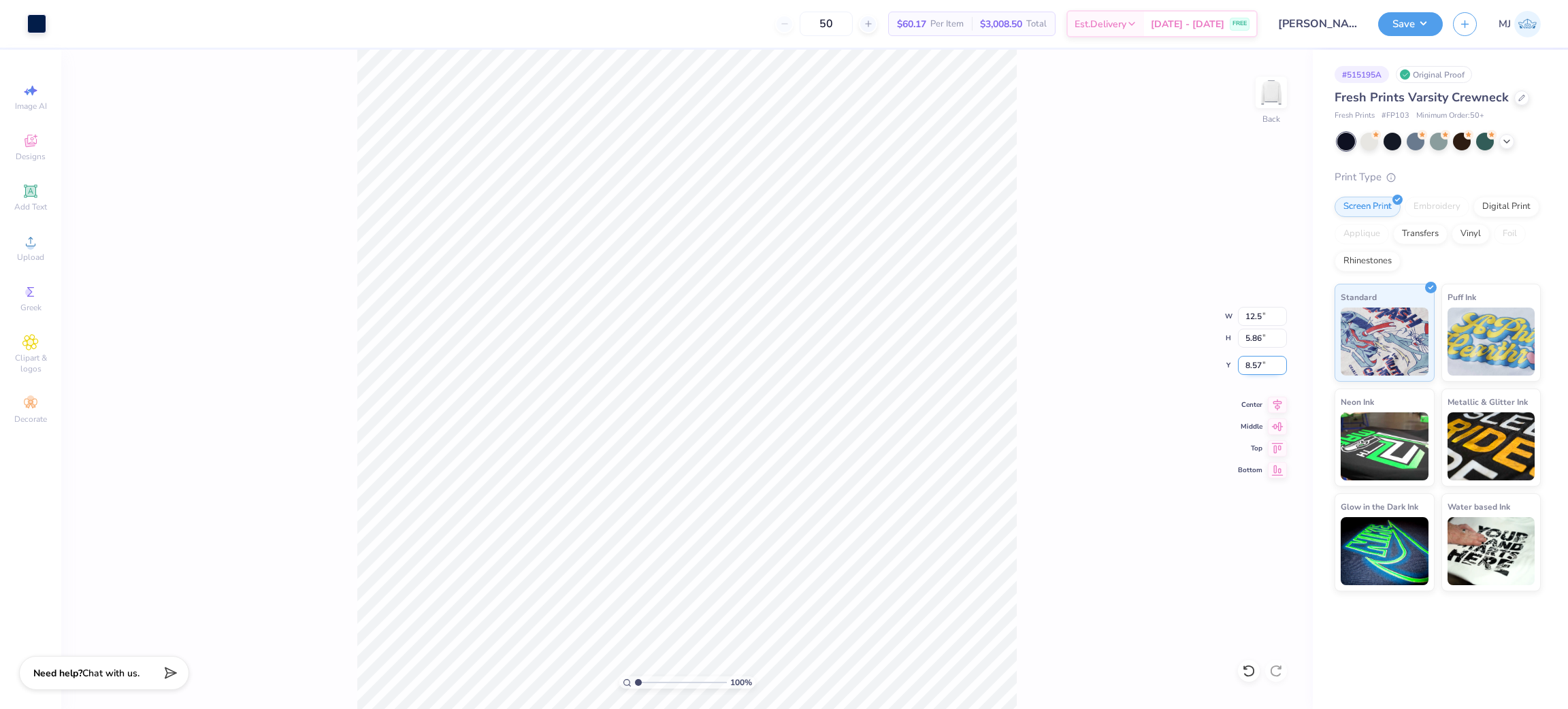
click at [1260, 366] on input "8.57" at bounding box center [1261, 365] width 49 height 19
type input "12.50"
type input "4.88"
click at [1260, 366] on input "9.06" at bounding box center [1261, 365] width 49 height 19
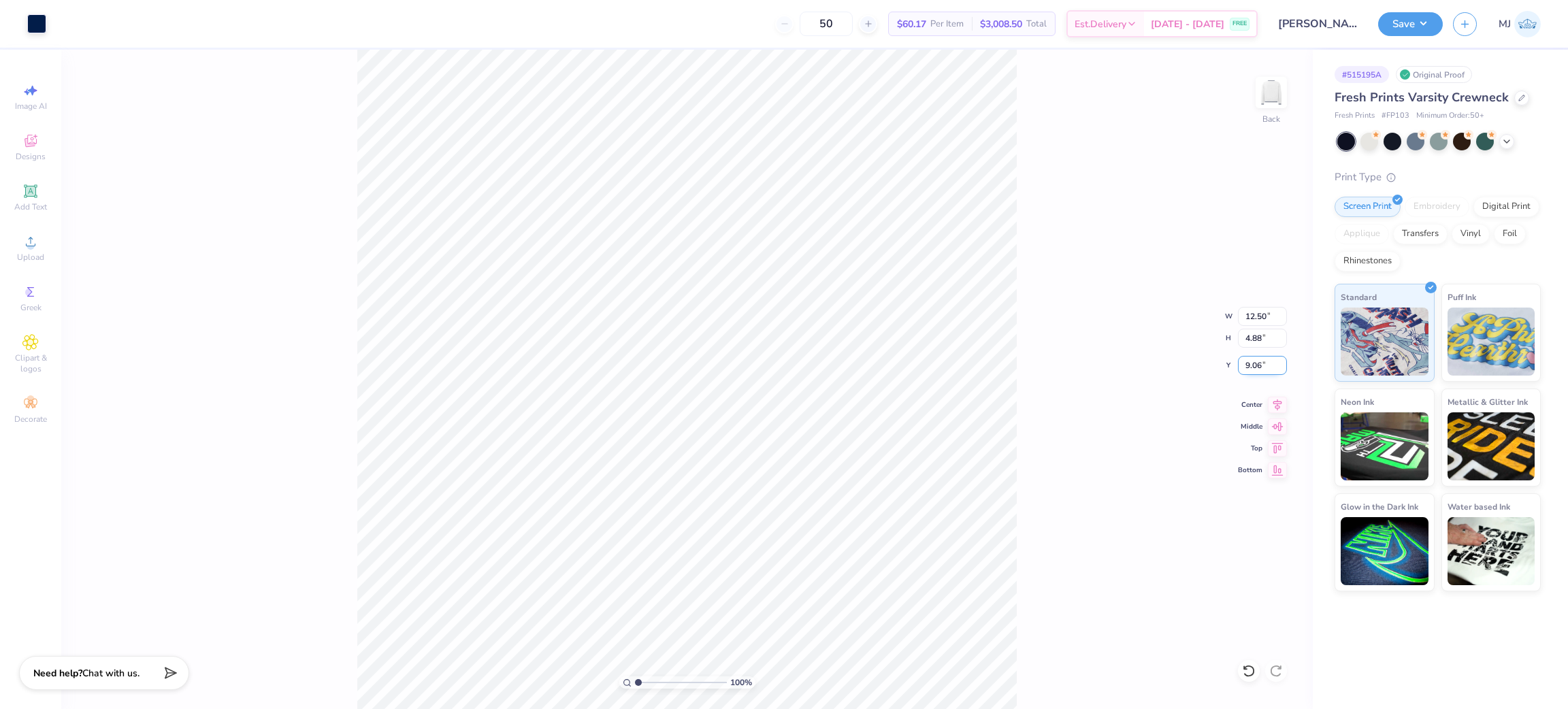
click at [1260, 366] on input "9.06" at bounding box center [1261, 365] width 49 height 19
type input "3.00"
click at [769, 484] on li "Group" at bounding box center [769, 479] width 107 height 26
click at [1425, 20] on button "Save" at bounding box center [1410, 21] width 64 height 24
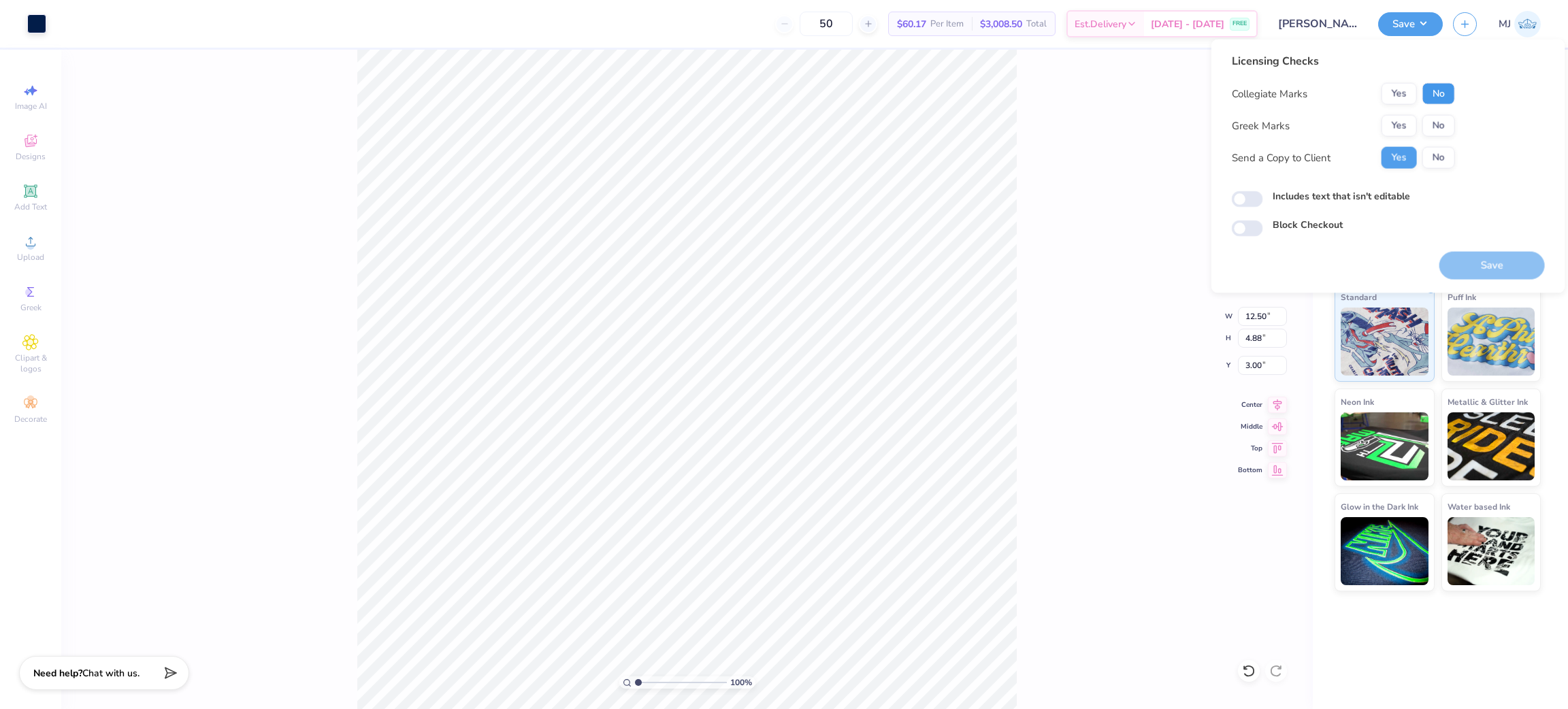
click at [1433, 96] on button "No" at bounding box center [1439, 94] width 33 height 21
click at [1397, 129] on button "Yes" at bounding box center [1399, 125] width 35 height 21
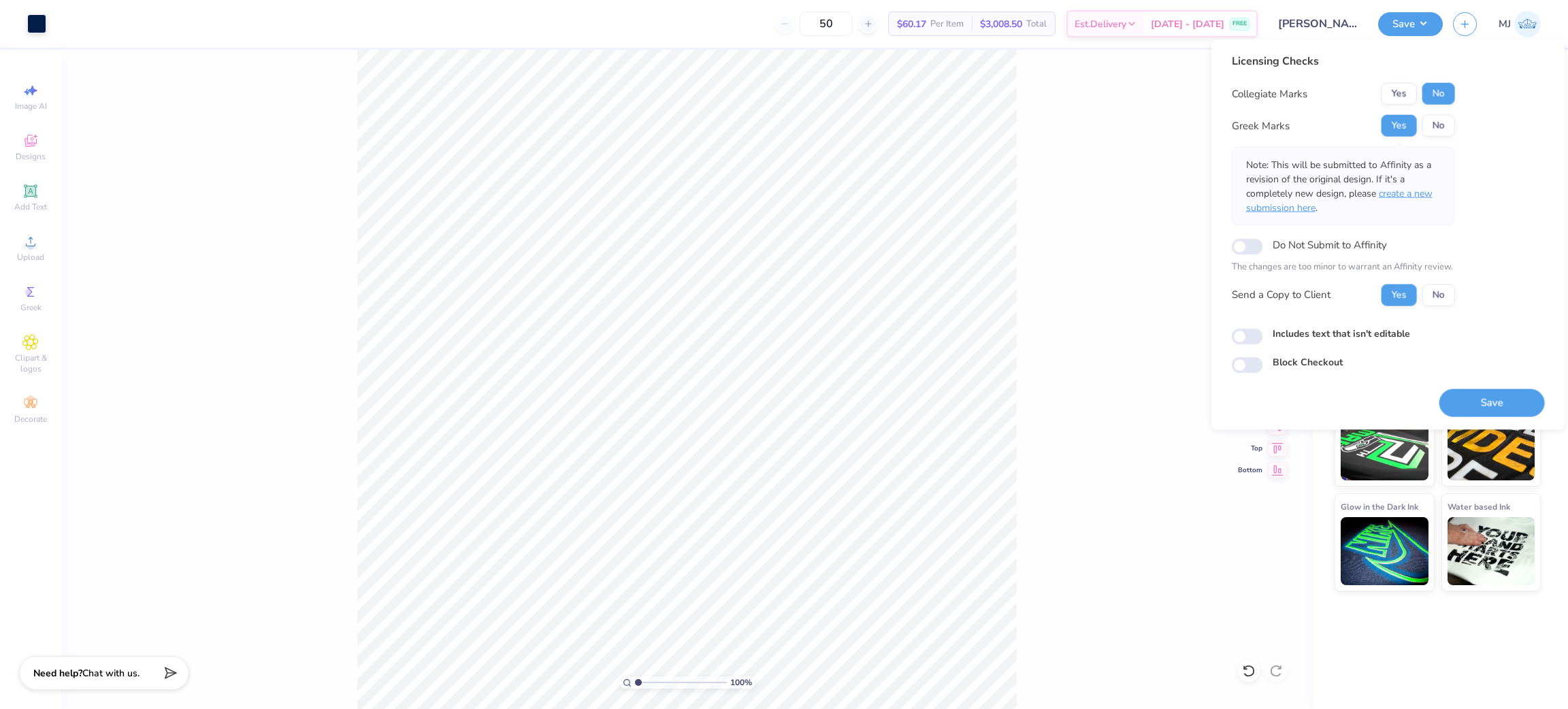
click at [1418, 191] on span "create a new submission here" at bounding box center [1339, 200] width 186 height 27
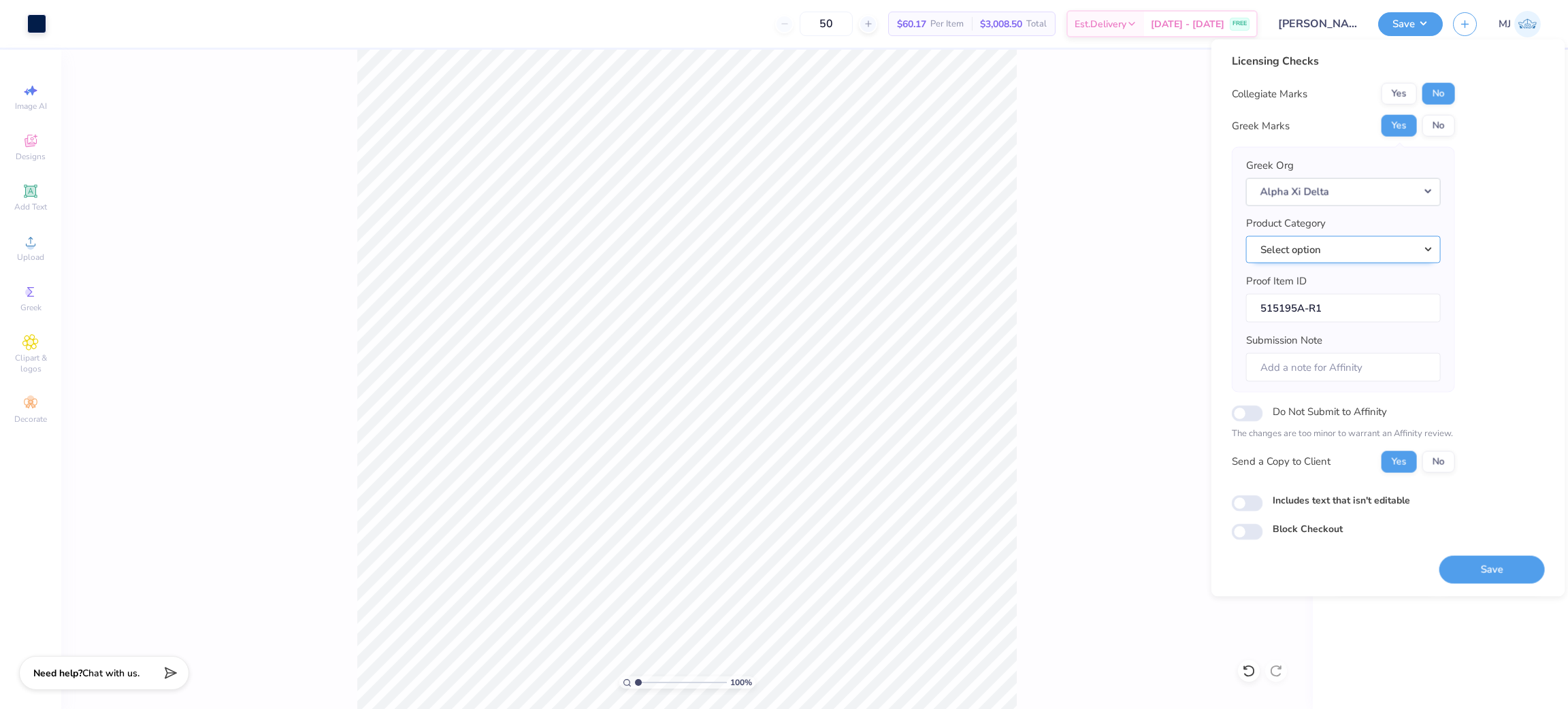
click at [1386, 259] on button "Select option" at bounding box center [1343, 250] width 195 height 28
click at [1350, 346] on div "1/2 zip sweatshirts 1/4 zip performance shirts 1/4 zip sweatshirts 10 ounce gla…" at bounding box center [1343, 367] width 195 height 204
click at [1350, 353] on link "Crewneck sweatshirts" at bounding box center [1343, 359] width 184 height 22
click at [1463, 573] on button "Save" at bounding box center [1492, 570] width 106 height 28
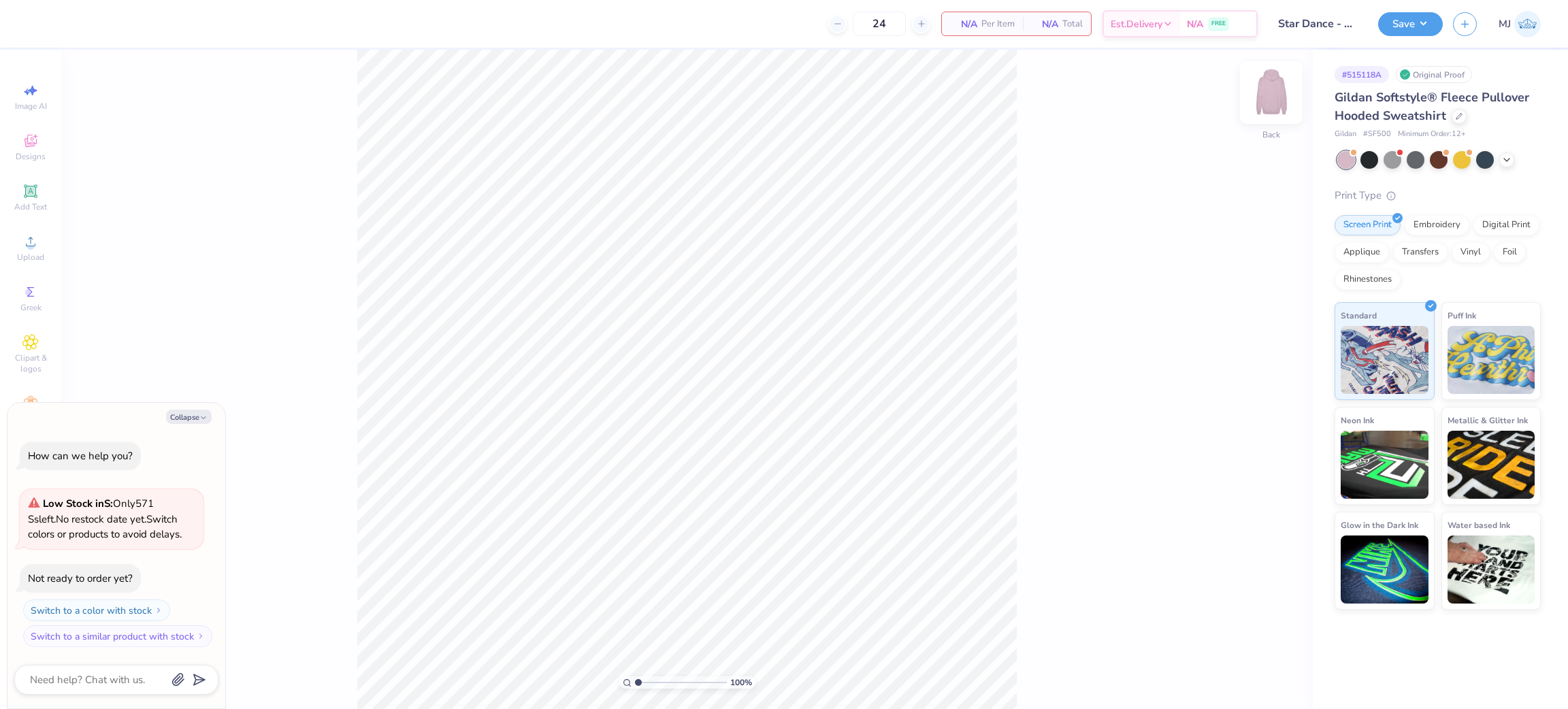
click at [1269, 92] on img at bounding box center [1271, 92] width 54 height 54
click at [40, 235] on div "Upload" at bounding box center [31, 248] width 48 height 40
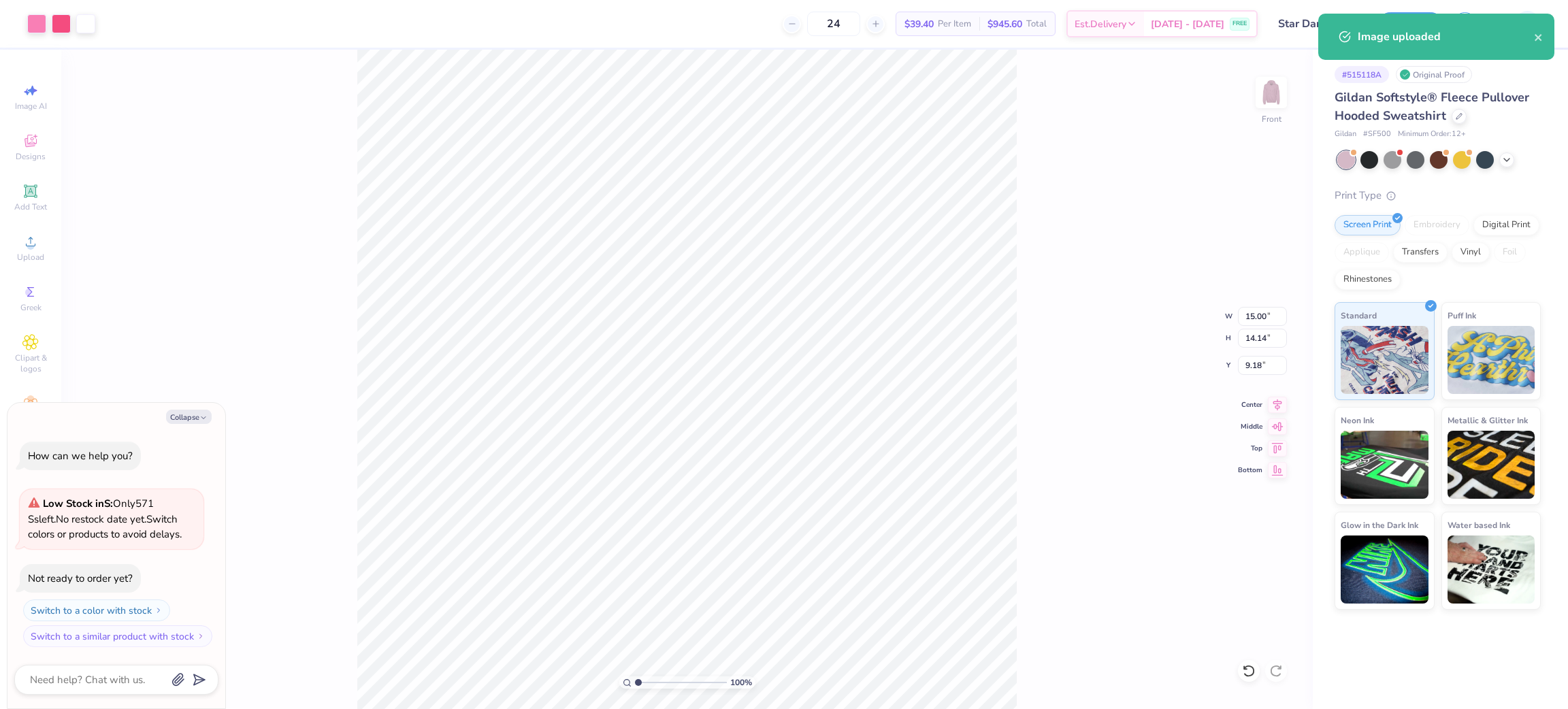
click at [325, 277] on div "100 % Front W 15.00 15.00 " H 14.14 14.14 " Y 9.18 9.18 " Center Middle Top Bot…" at bounding box center [687, 379] width 1251 height 660
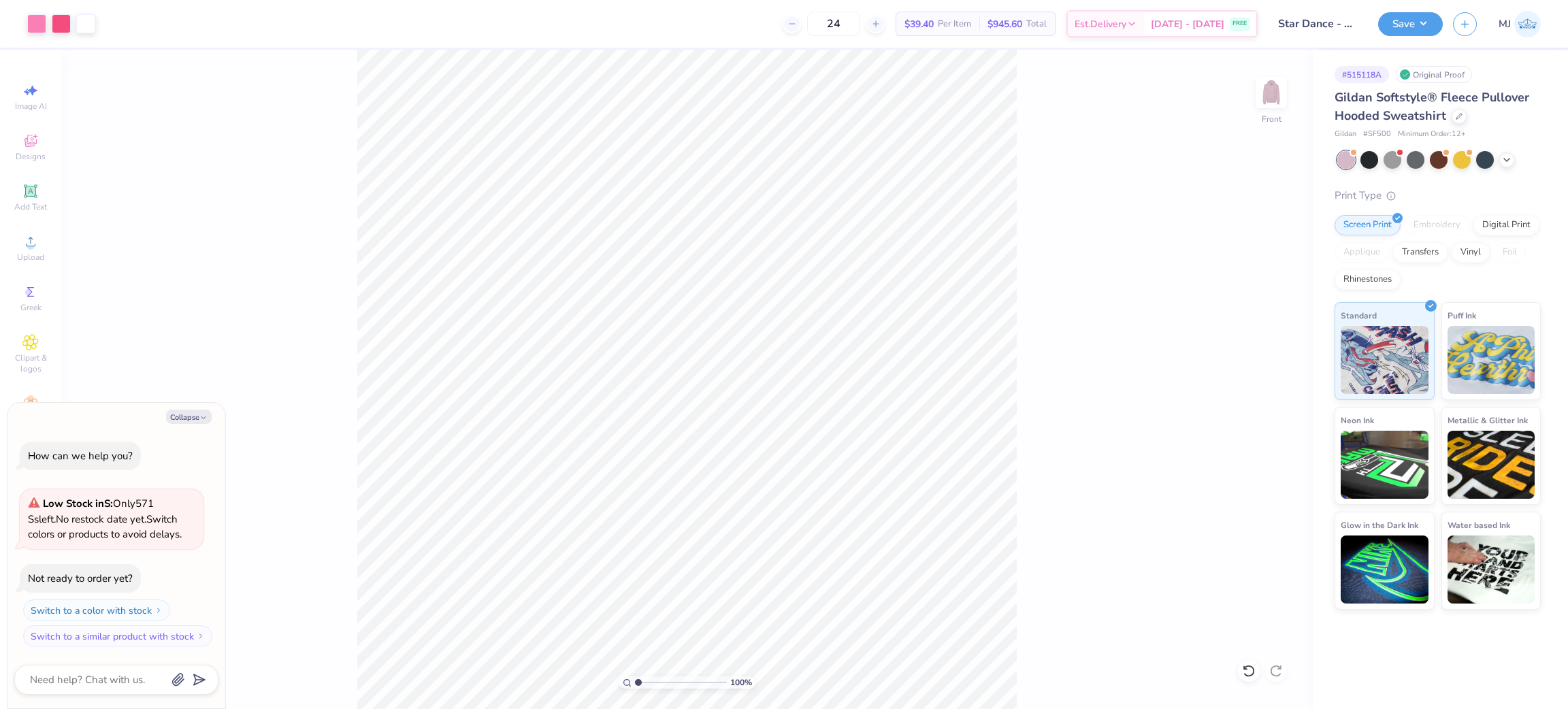
type textarea "x"
click at [1243, 320] on input "15.00" at bounding box center [1261, 316] width 49 height 19
type input "12.5"
type textarea "x"
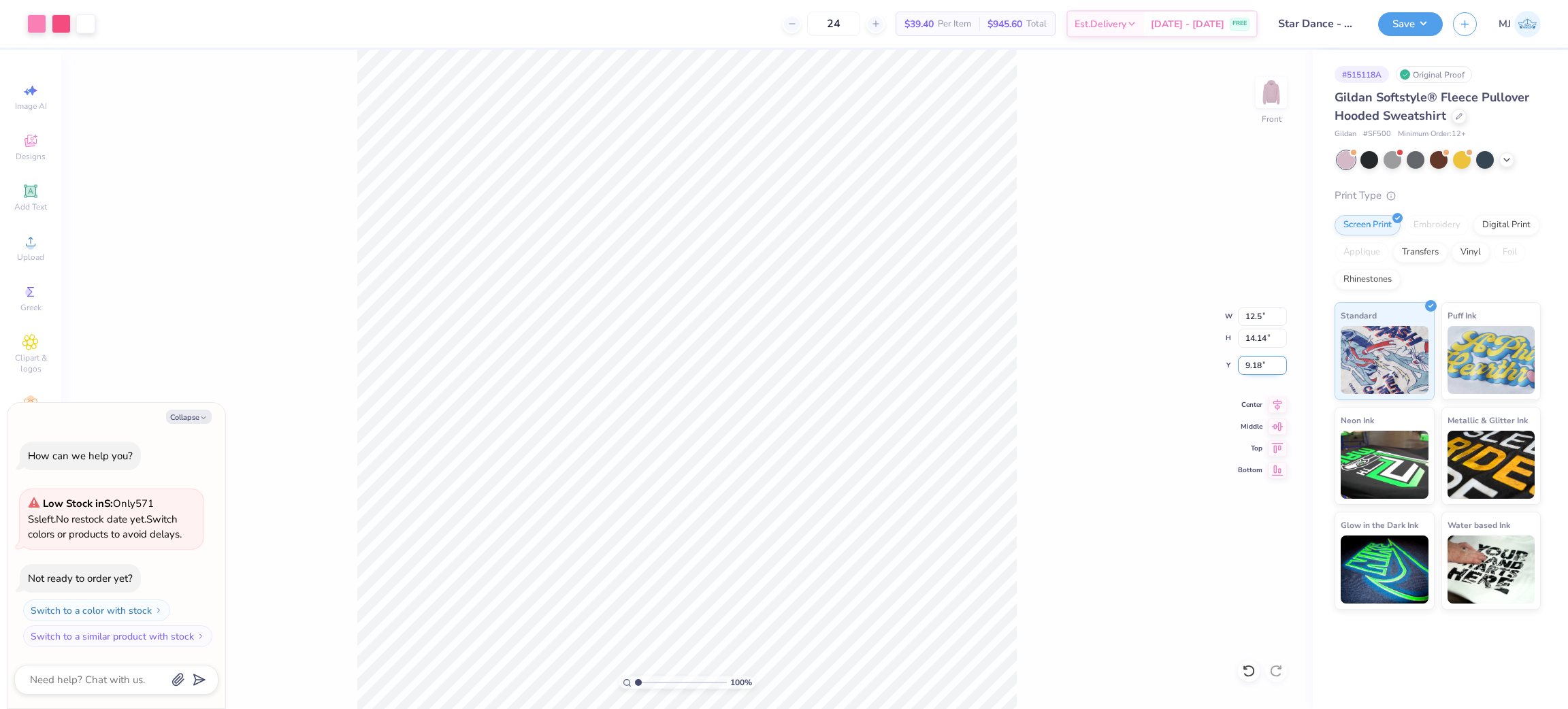
type input "12.50"
type input "11.78"
click at [1254, 373] on input "10.36" at bounding box center [1261, 365] width 49 height 19
type input "3"
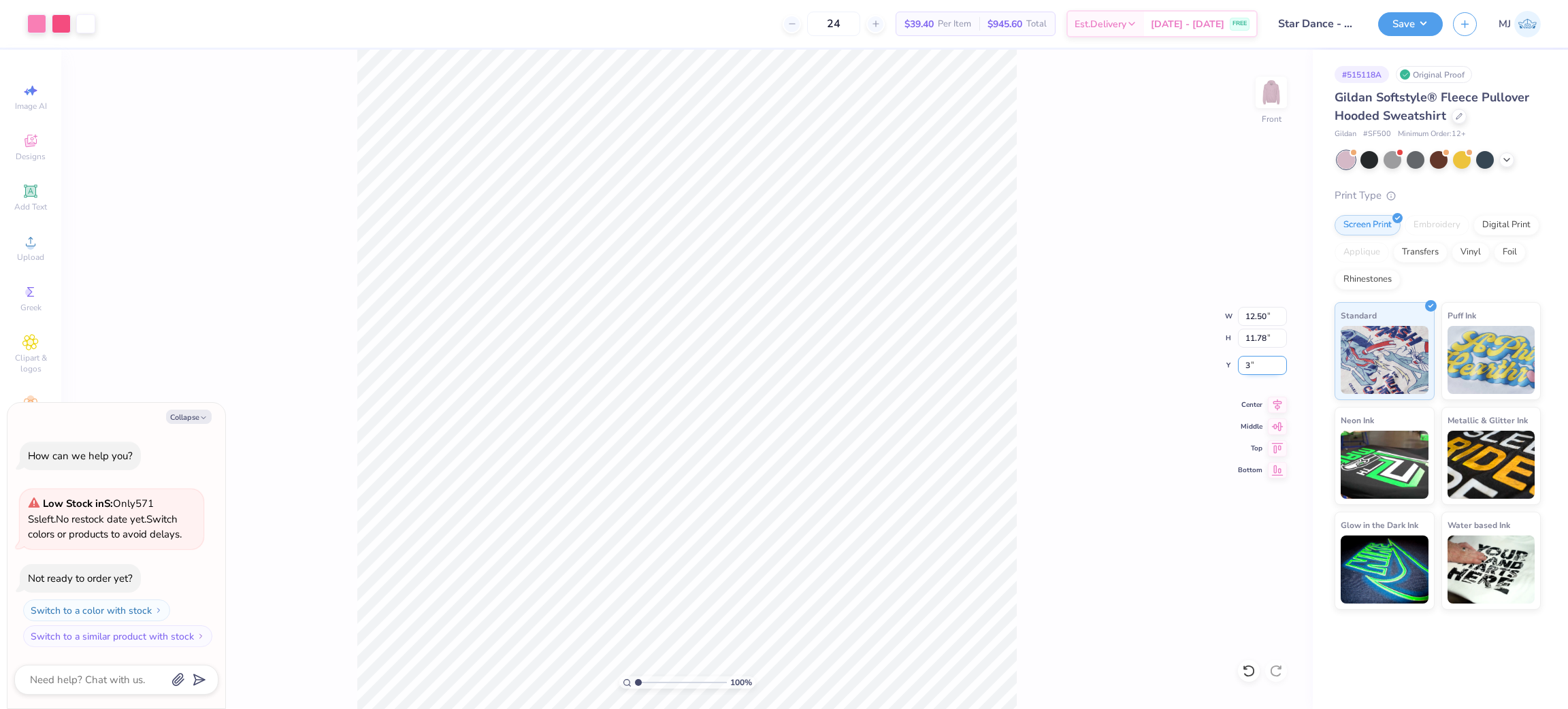
type textarea "x"
click at [1242, 364] on input "6.00" at bounding box center [1261, 365] width 49 height 19
type input "6"
click at [1412, 30] on button "Save" at bounding box center [1410, 21] width 64 height 24
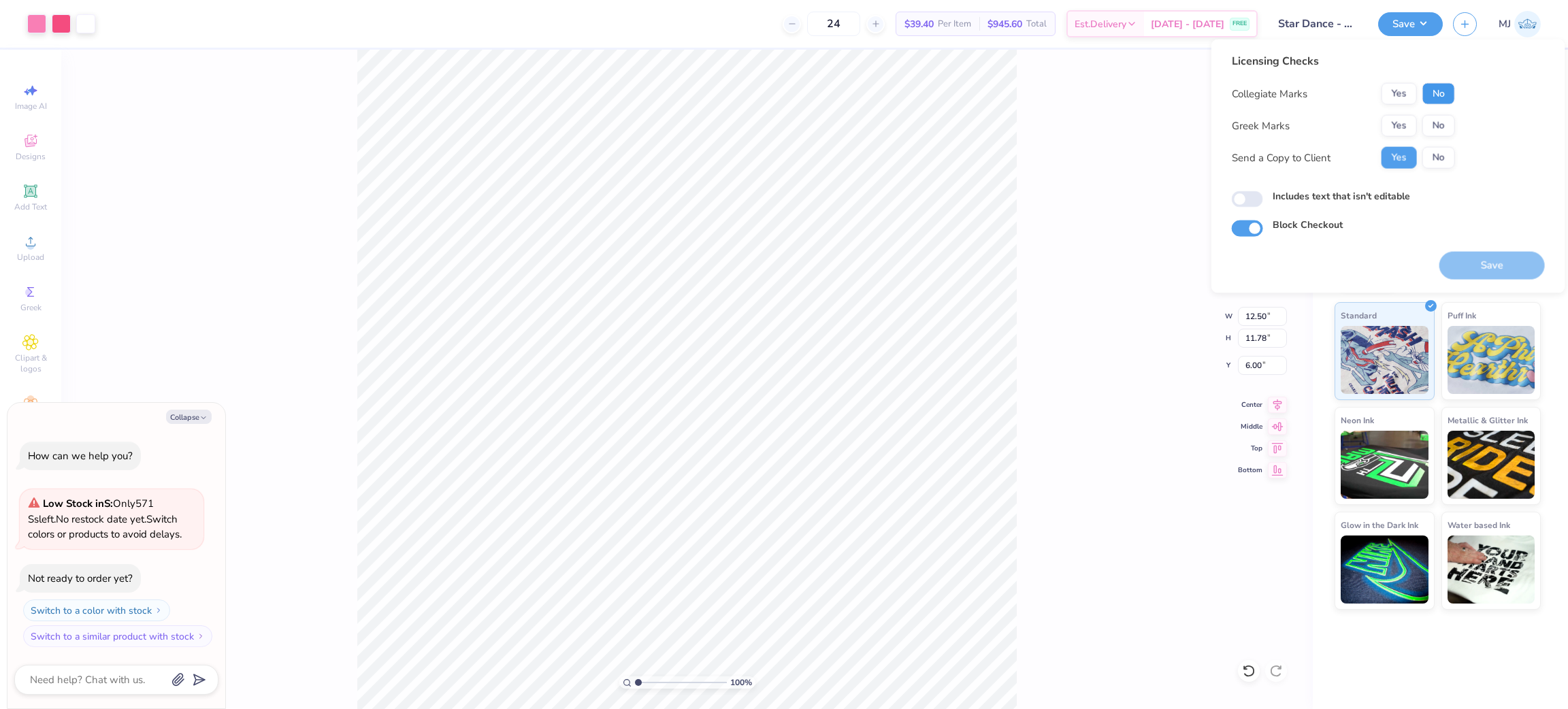
click at [1444, 86] on button "No" at bounding box center [1439, 94] width 33 height 21
click at [1448, 136] on div "Yes No" at bounding box center [1418, 125] width 73 height 21
click at [1444, 129] on button "No" at bounding box center [1439, 125] width 33 height 21
click at [1479, 269] on button "Save" at bounding box center [1492, 265] width 106 height 28
type textarea "x"
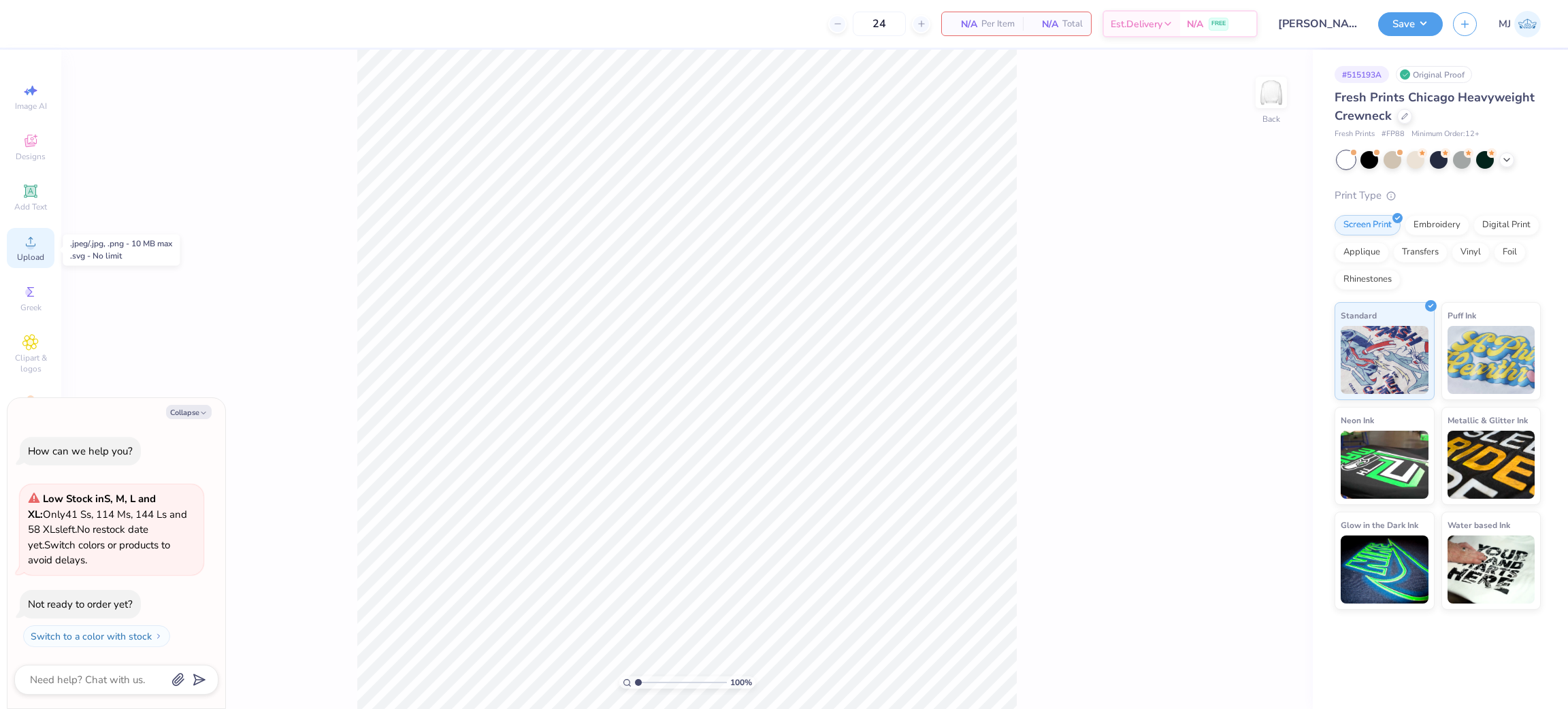
click at [44, 251] on div "Upload" at bounding box center [31, 248] width 48 height 40
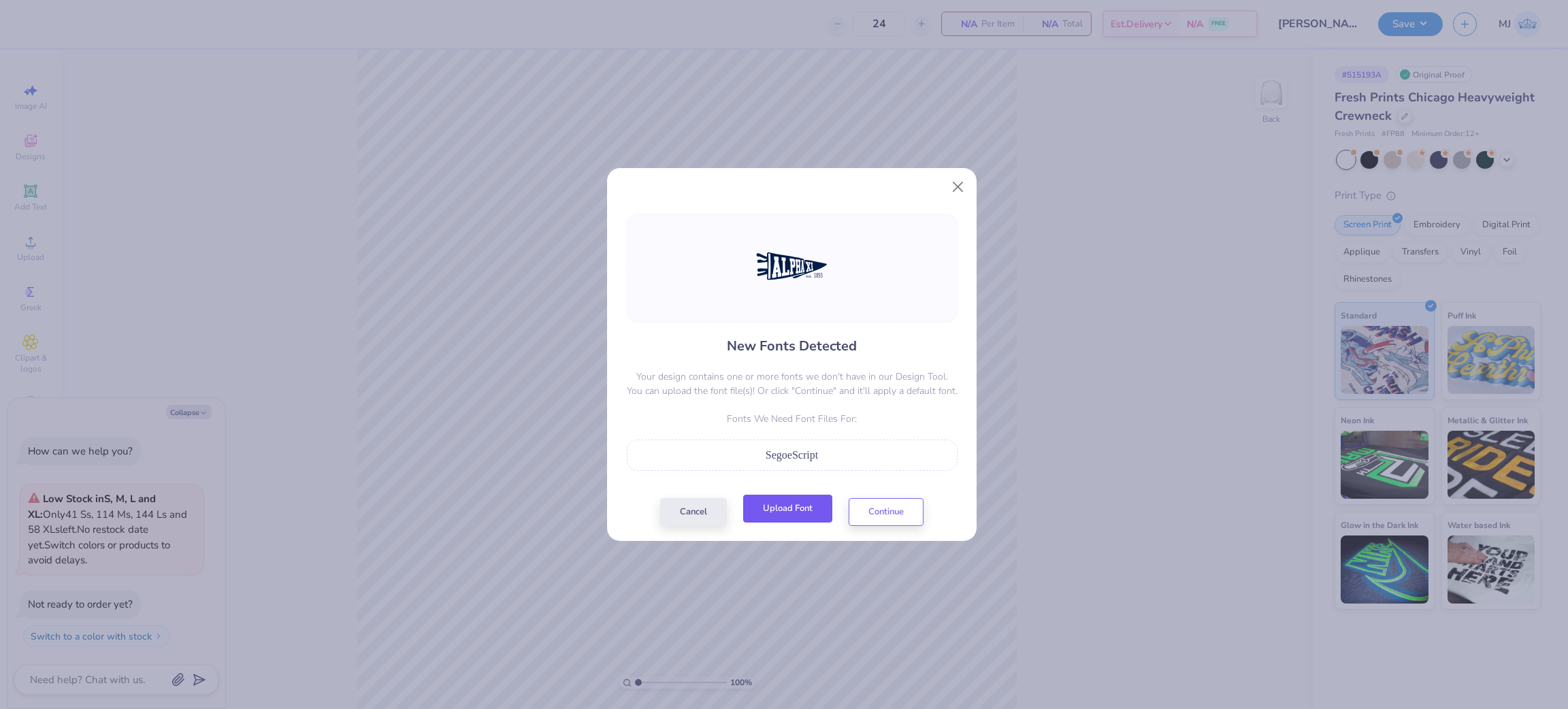
click at [789, 509] on button "Upload Font" at bounding box center [787, 509] width 89 height 28
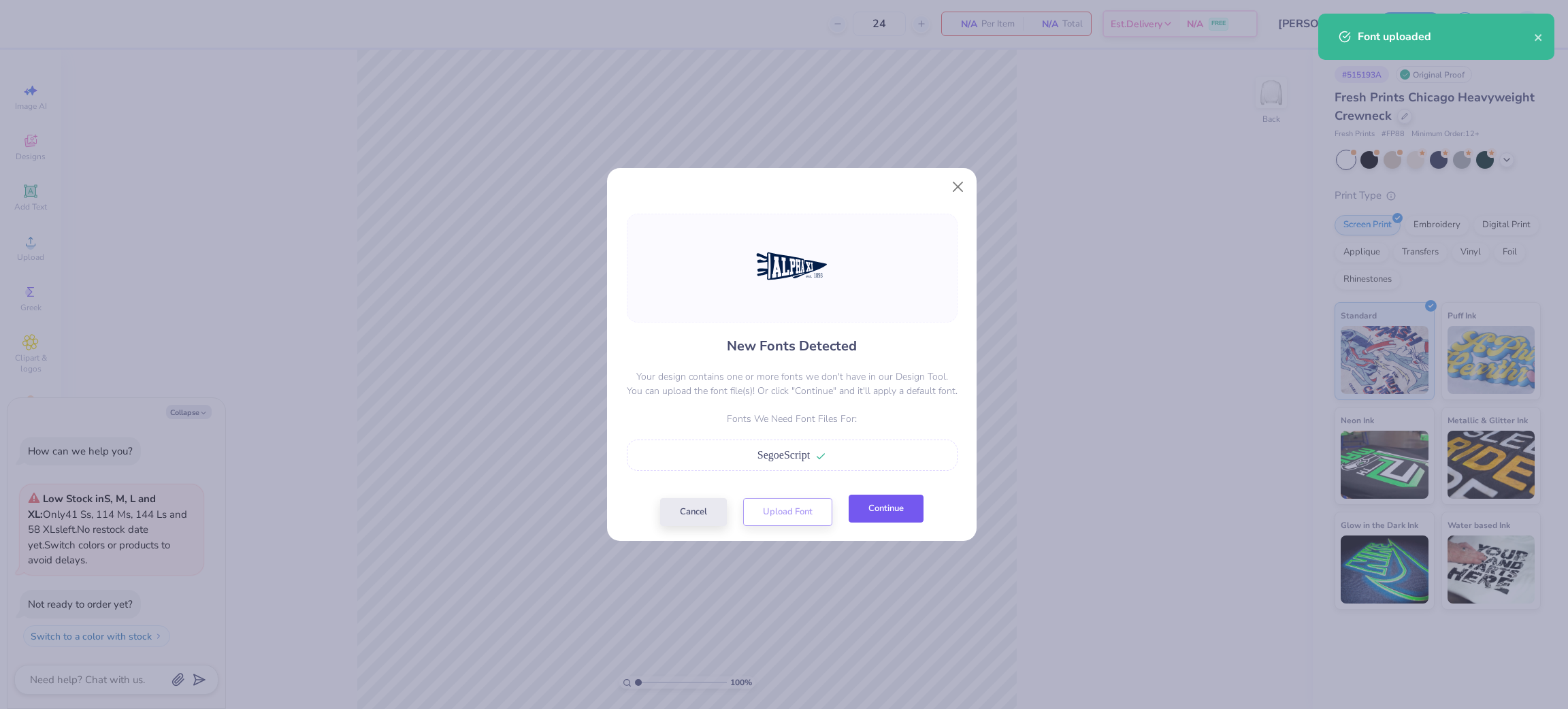
click at [887, 519] on button "Continue" at bounding box center [885, 509] width 75 height 28
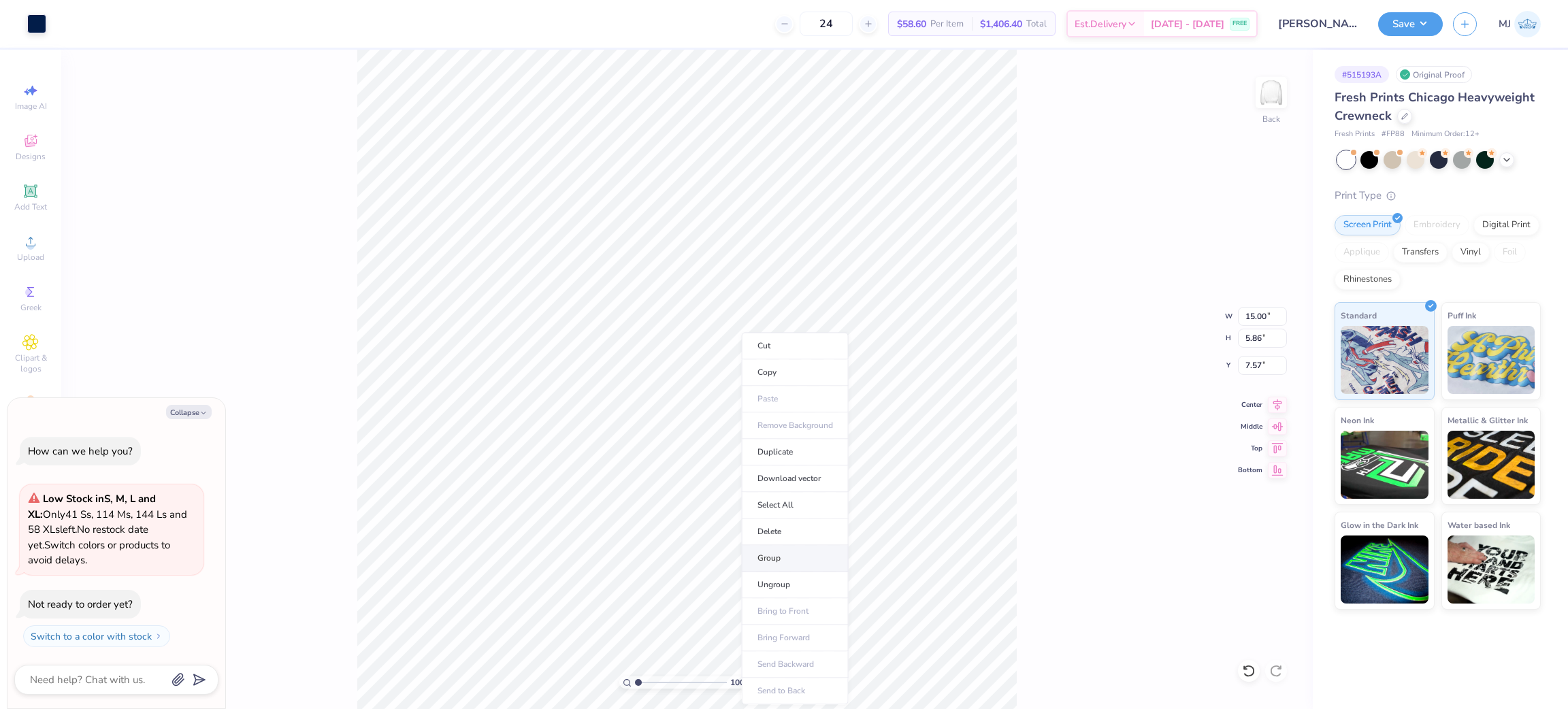
click at [782, 558] on li "Group" at bounding box center [796, 558] width 107 height 26
type textarea "x"
click at [1253, 316] on input "15.00" at bounding box center [1261, 316] width 49 height 19
click at [1253, 314] on input "15.00" at bounding box center [1261, 316] width 49 height 19
type input "1.5"
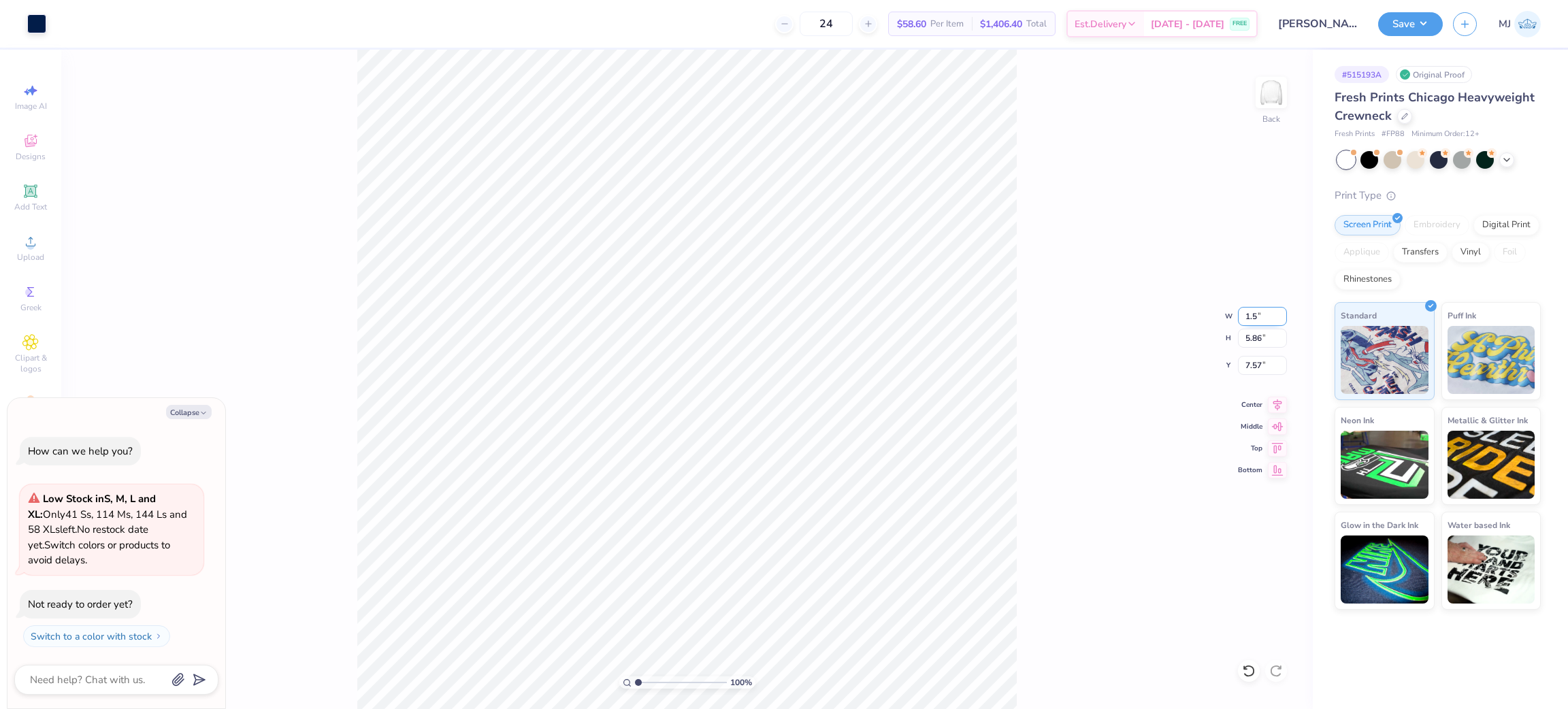
type textarea "x"
type input "12.5"
click at [1247, 673] on icon at bounding box center [1248, 671] width 14 height 14
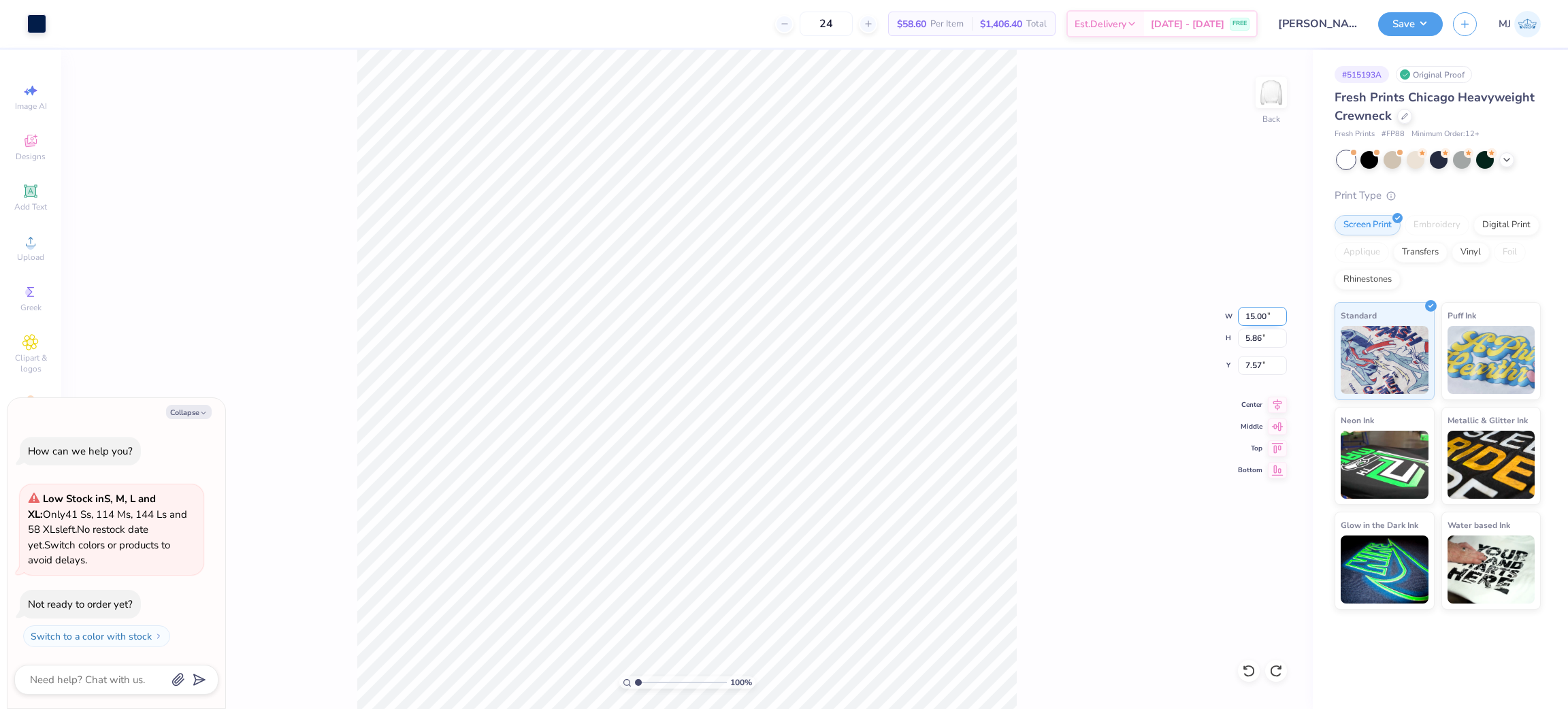
click at [1243, 316] on input "15.00" at bounding box center [1261, 316] width 49 height 19
click at [871, 556] on li "Group" at bounding box center [866, 558] width 107 height 26
type textarea "x"
click at [1242, 312] on input "15.00" at bounding box center [1261, 316] width 49 height 19
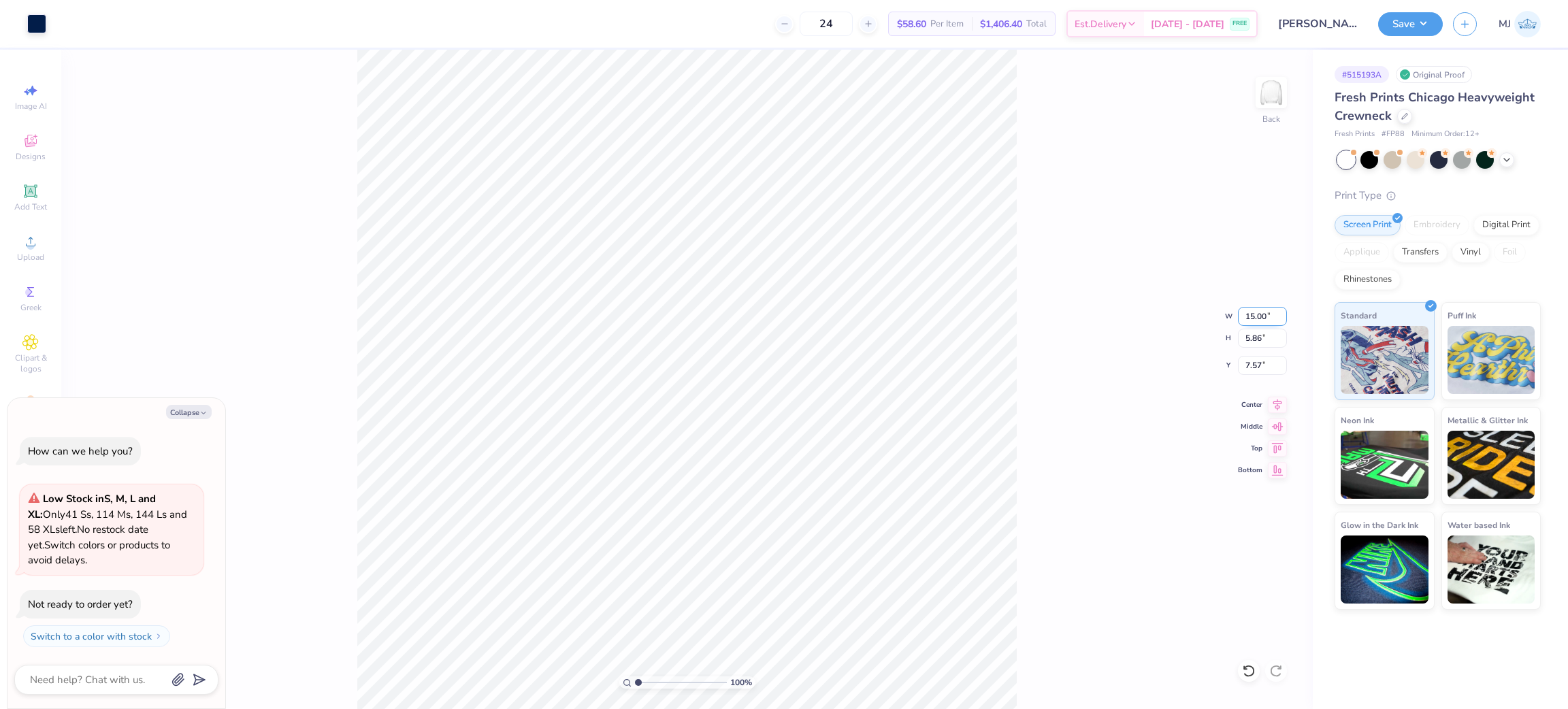
click at [1242, 312] on input "15.00" at bounding box center [1261, 316] width 49 height 19
type input "12.5"
type textarea "x"
type input "12.50"
type input "4.88"
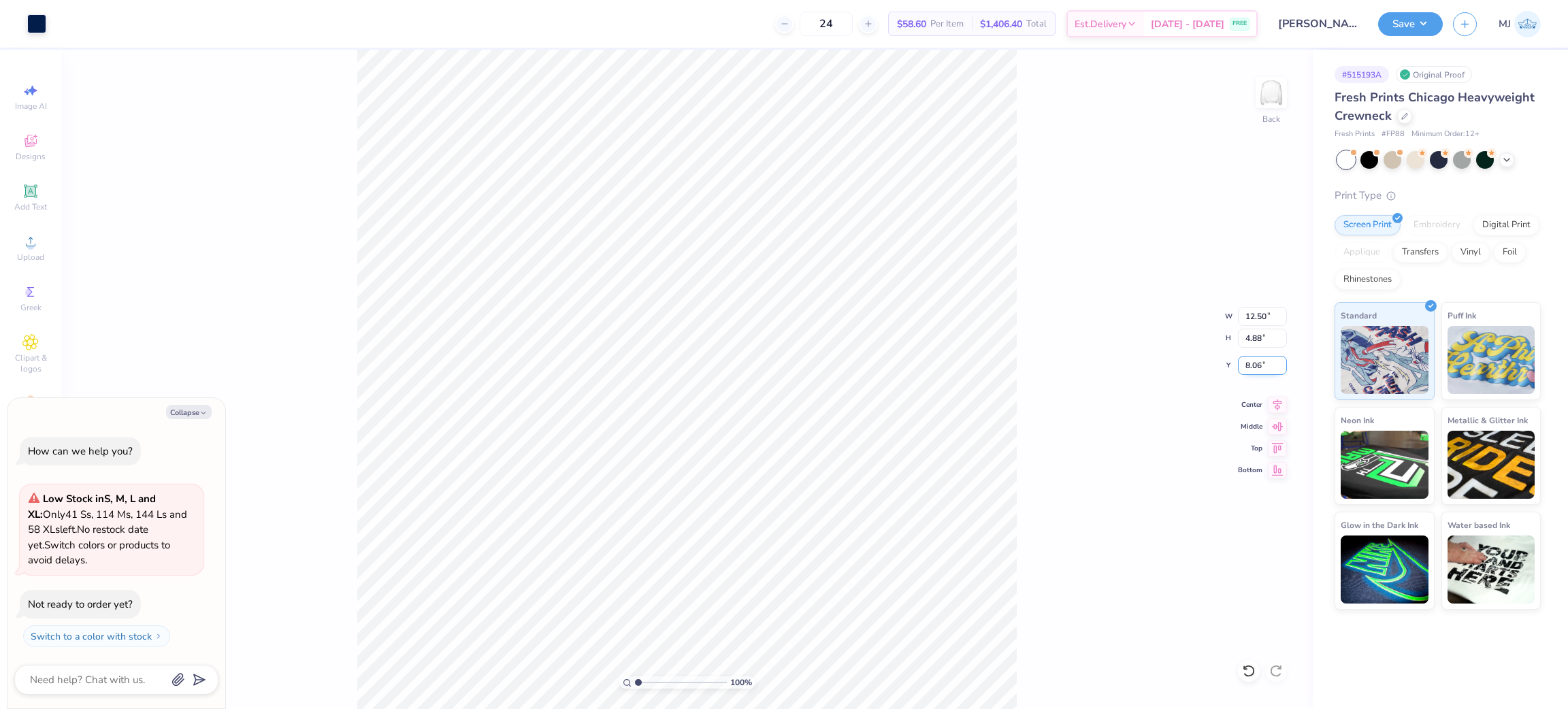
click at [1253, 364] on input "8.06" at bounding box center [1261, 365] width 49 height 19
type input "3"
type textarea "x"
type input "3.00"
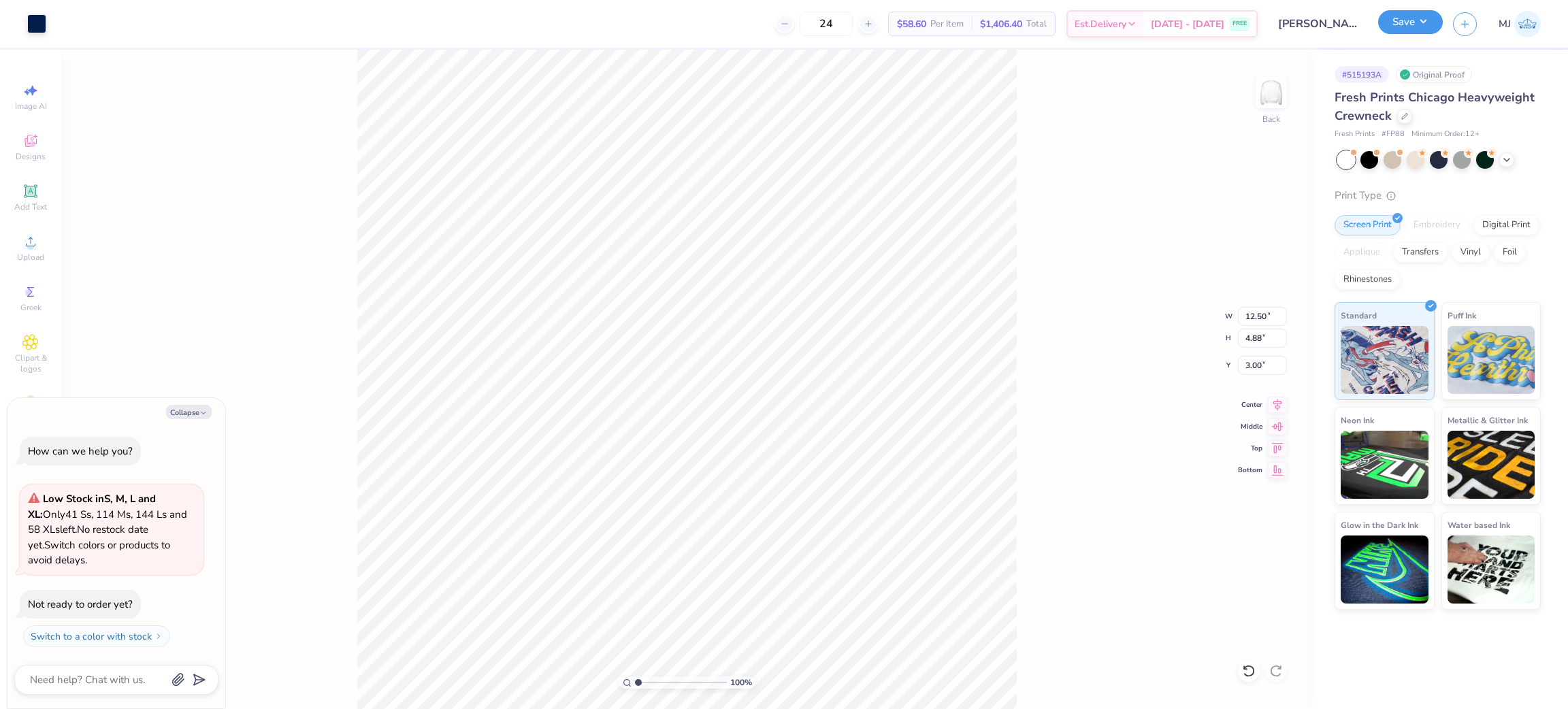
click at [1415, 27] on button "Save" at bounding box center [1410, 21] width 64 height 24
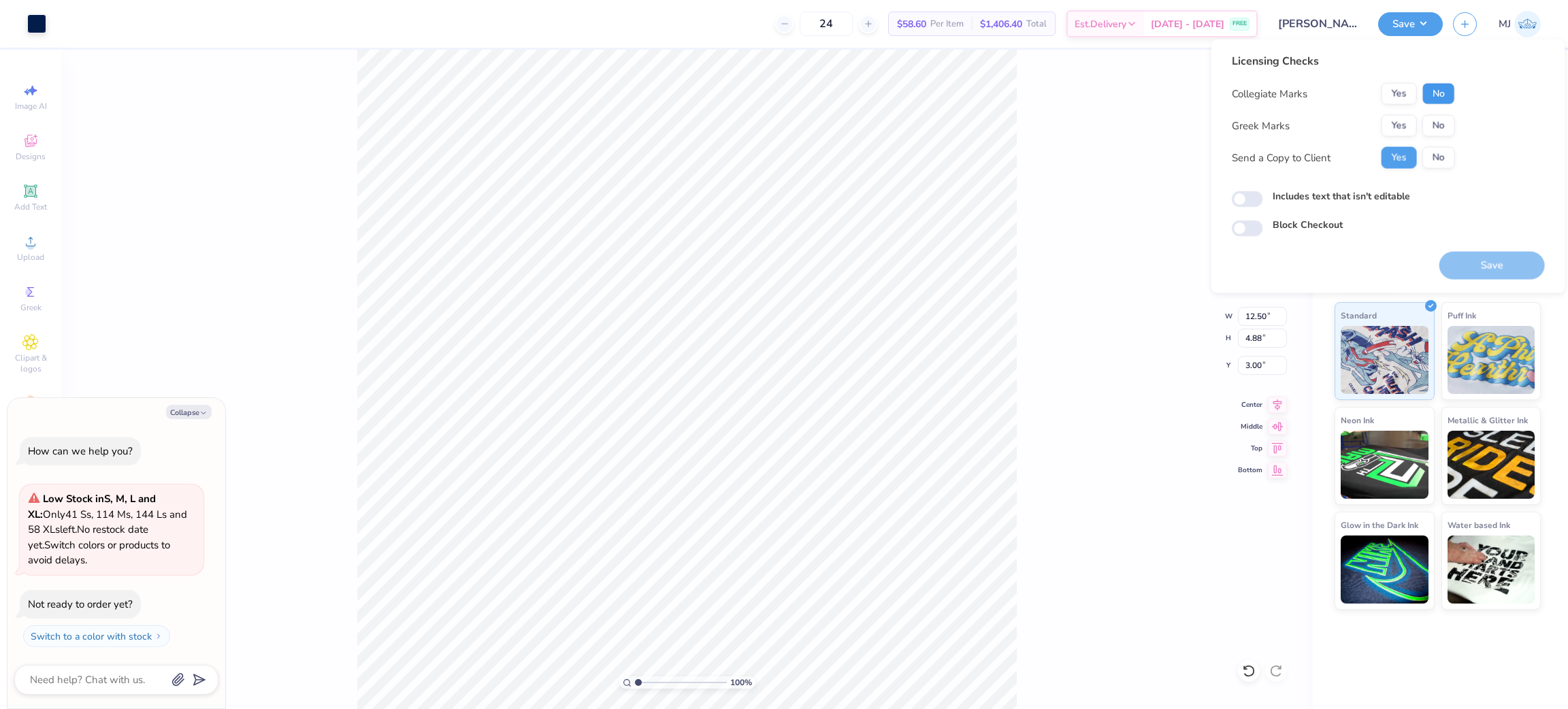
click at [1440, 90] on button "No" at bounding box center [1439, 94] width 33 height 21
click at [1409, 120] on button "Yes" at bounding box center [1399, 125] width 35 height 21
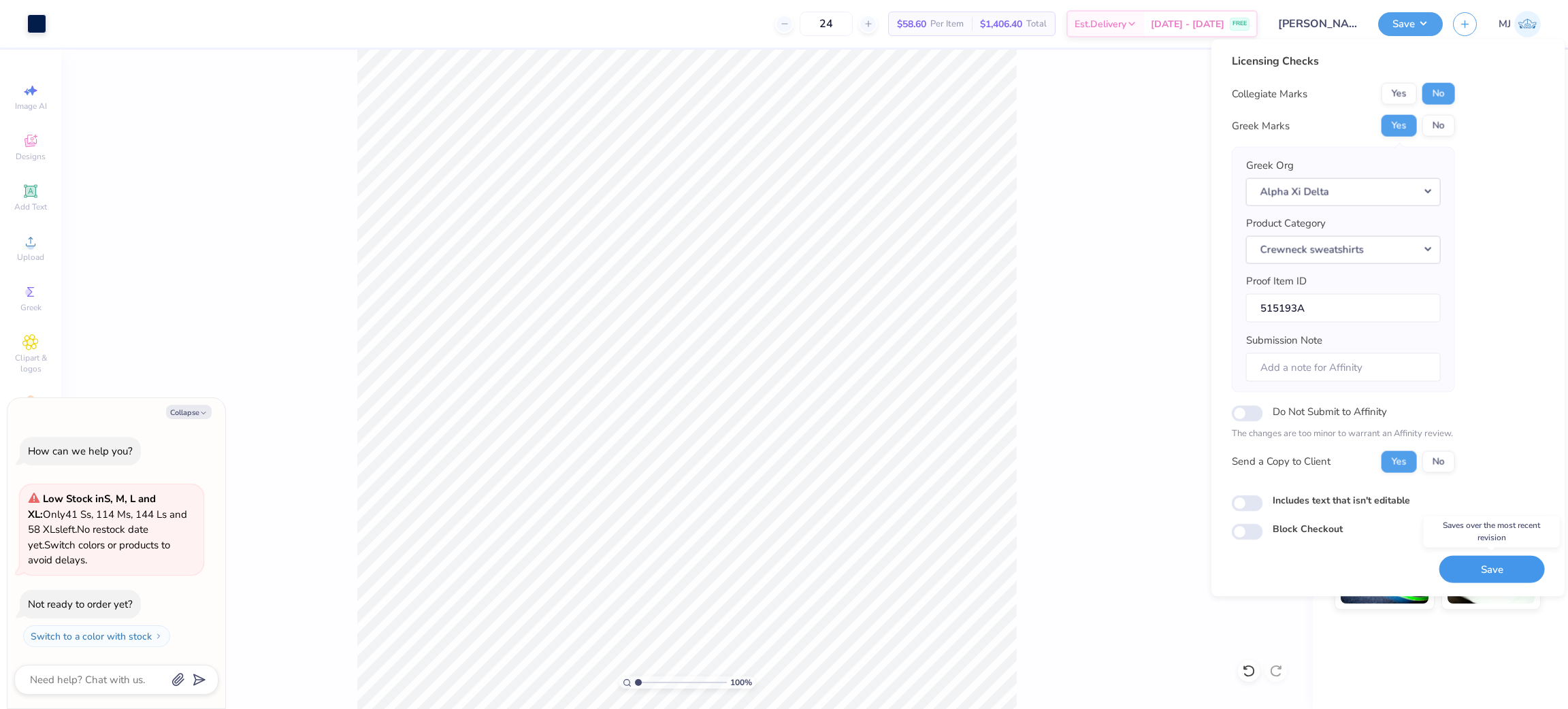
click at [1483, 567] on button "Save" at bounding box center [1492, 570] width 106 height 28
type textarea "x"
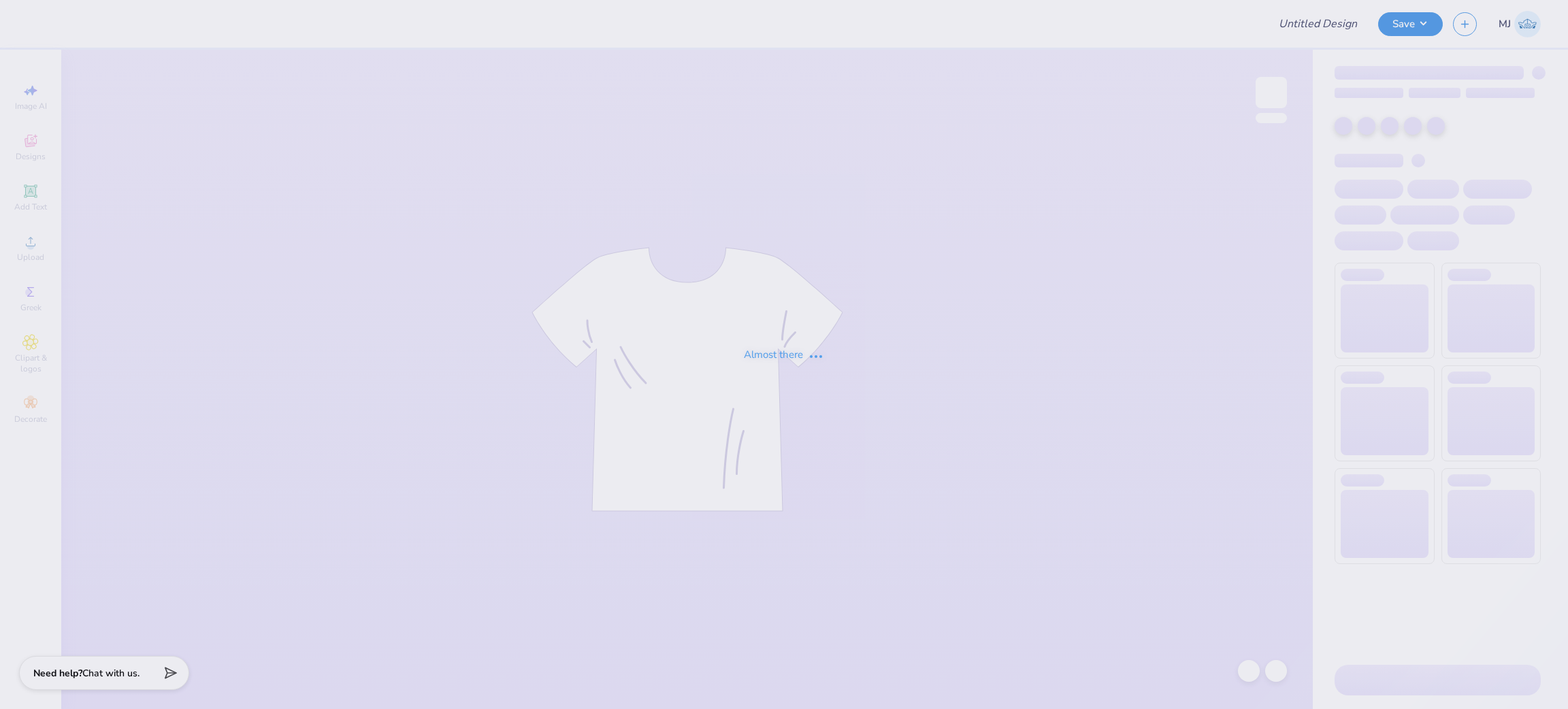
type input "[PERSON_NAME] : [PERSON_NAME][GEOGRAPHIC_DATA]"
